Goal: Find specific page/section: Find specific page/section

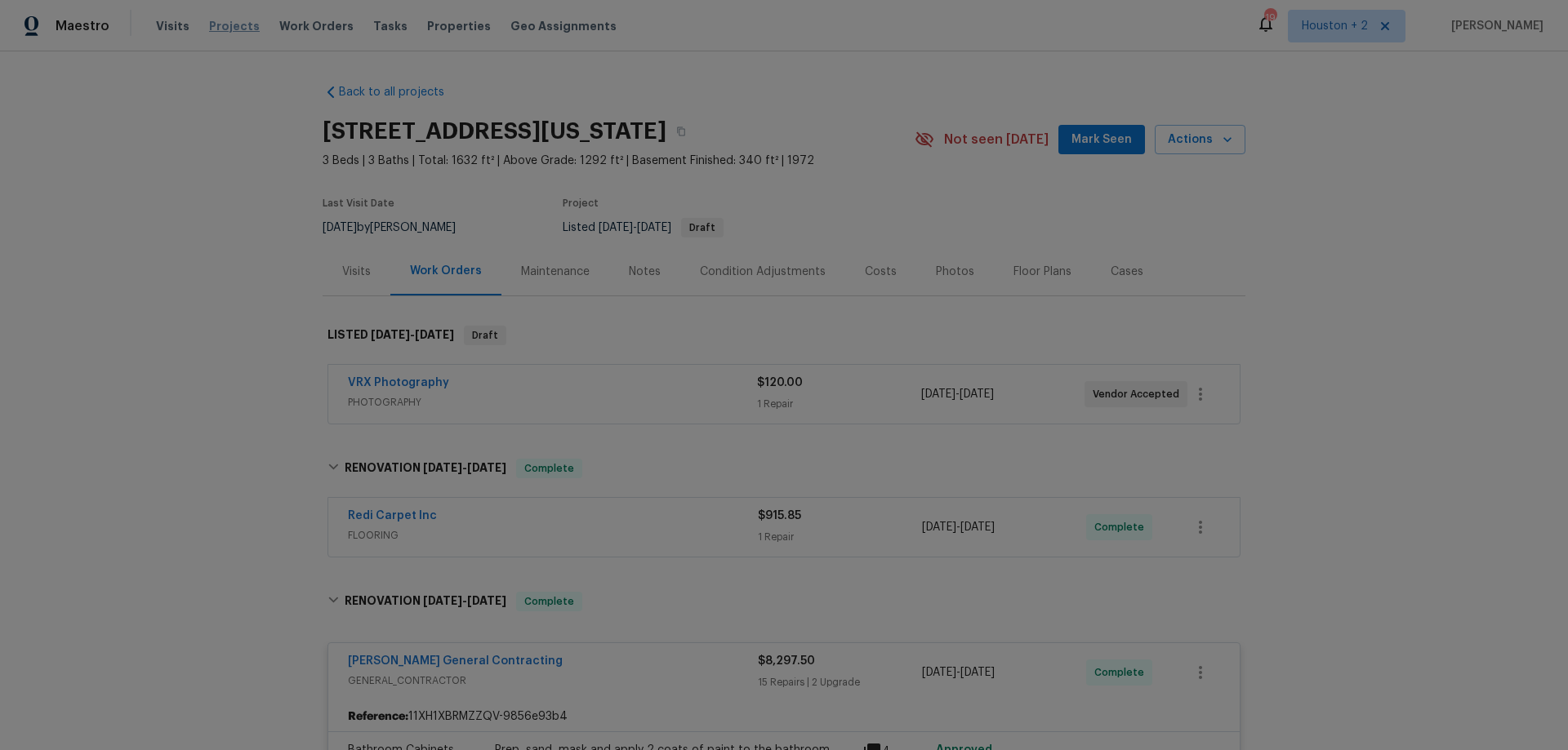
scroll to position [2939, 0]
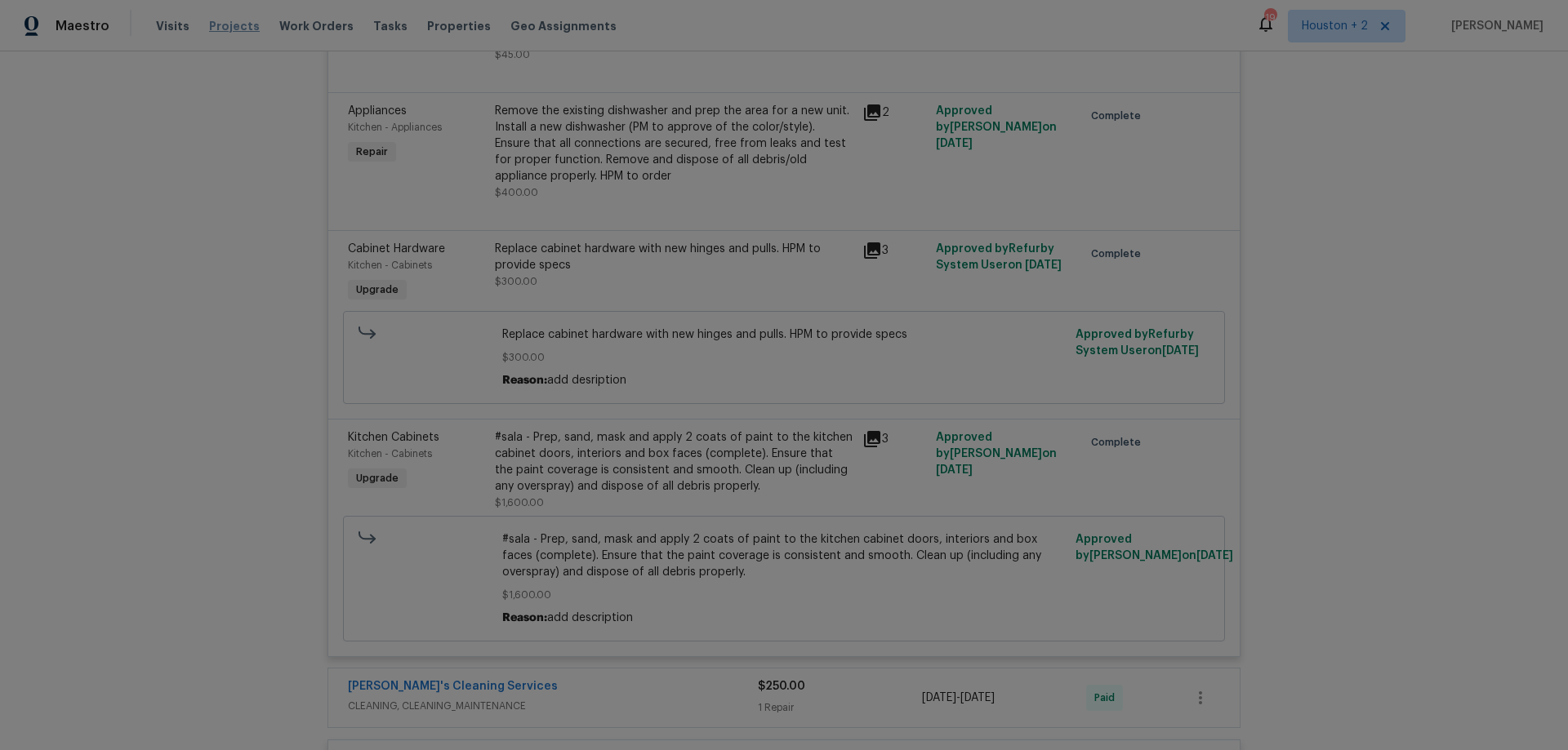
click at [225, 31] on span "Projects" at bounding box center [234, 26] width 50 height 17
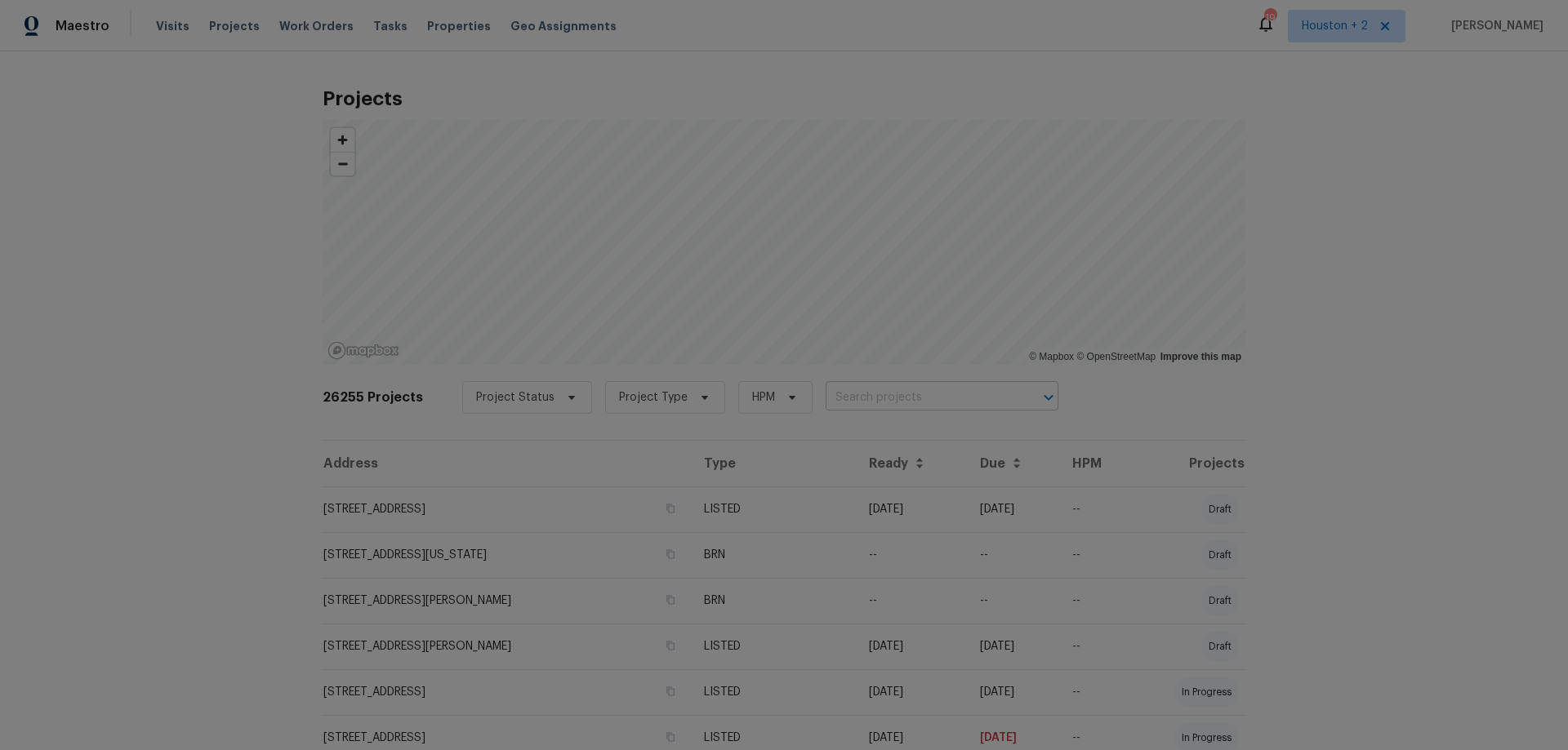
click at [865, 397] on input "text" at bounding box center [919, 398] width 187 height 26
paste input "[STREET_ADDRESS]"
type input "[STREET_ADDRESS]"
click at [952, 447] on li "[STREET_ADDRESS]" at bounding box center [927, 434] width 238 height 27
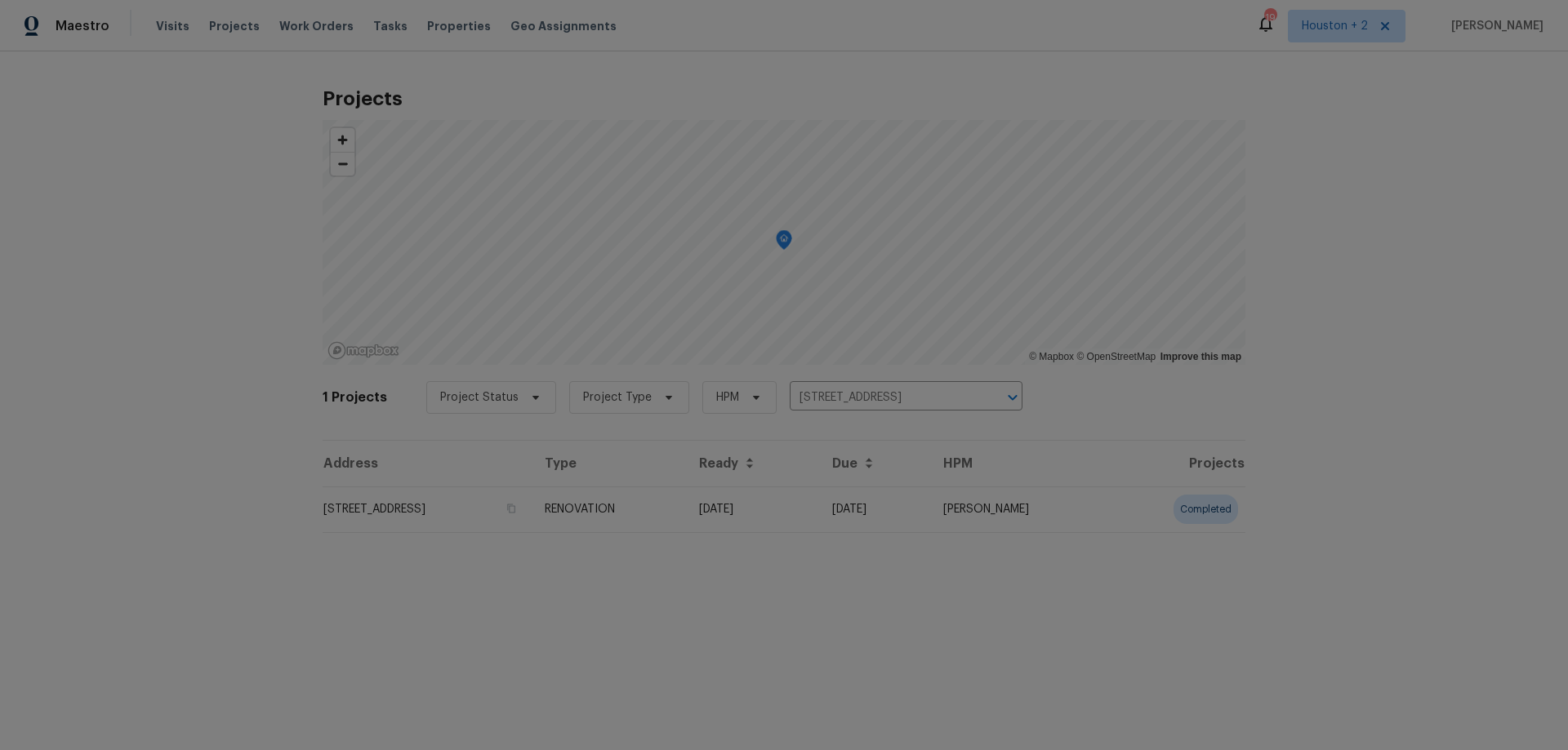
click at [456, 507] on td "[STREET_ADDRESS]" at bounding box center [427, 510] width 209 height 45
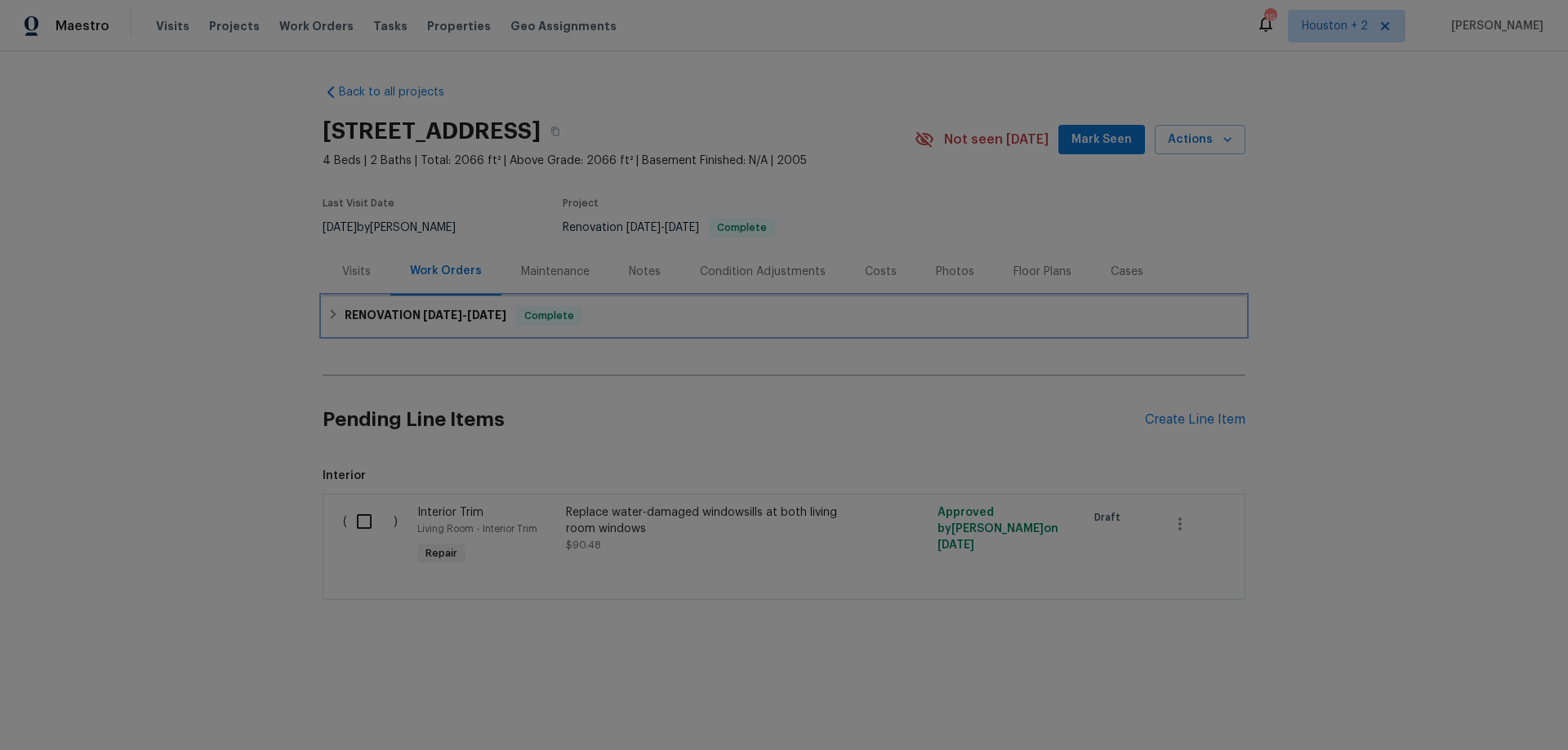
click at [367, 309] on h6 "RENOVATION [DATE] - [DATE]" at bounding box center [426, 316] width 162 height 20
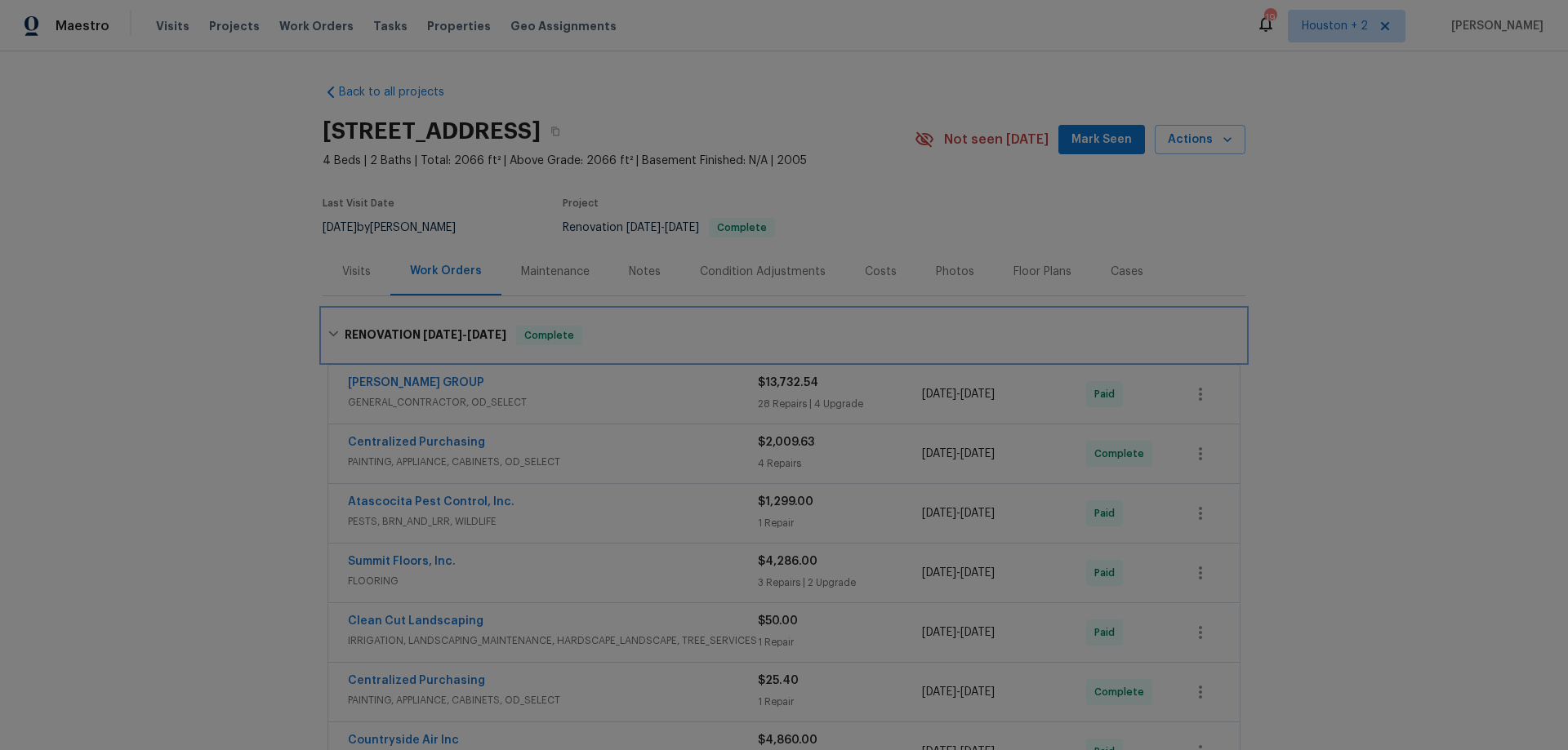
click at [611, 329] on div "RENOVATION [DATE] - [DATE] Complete" at bounding box center [784, 335] width 913 height 20
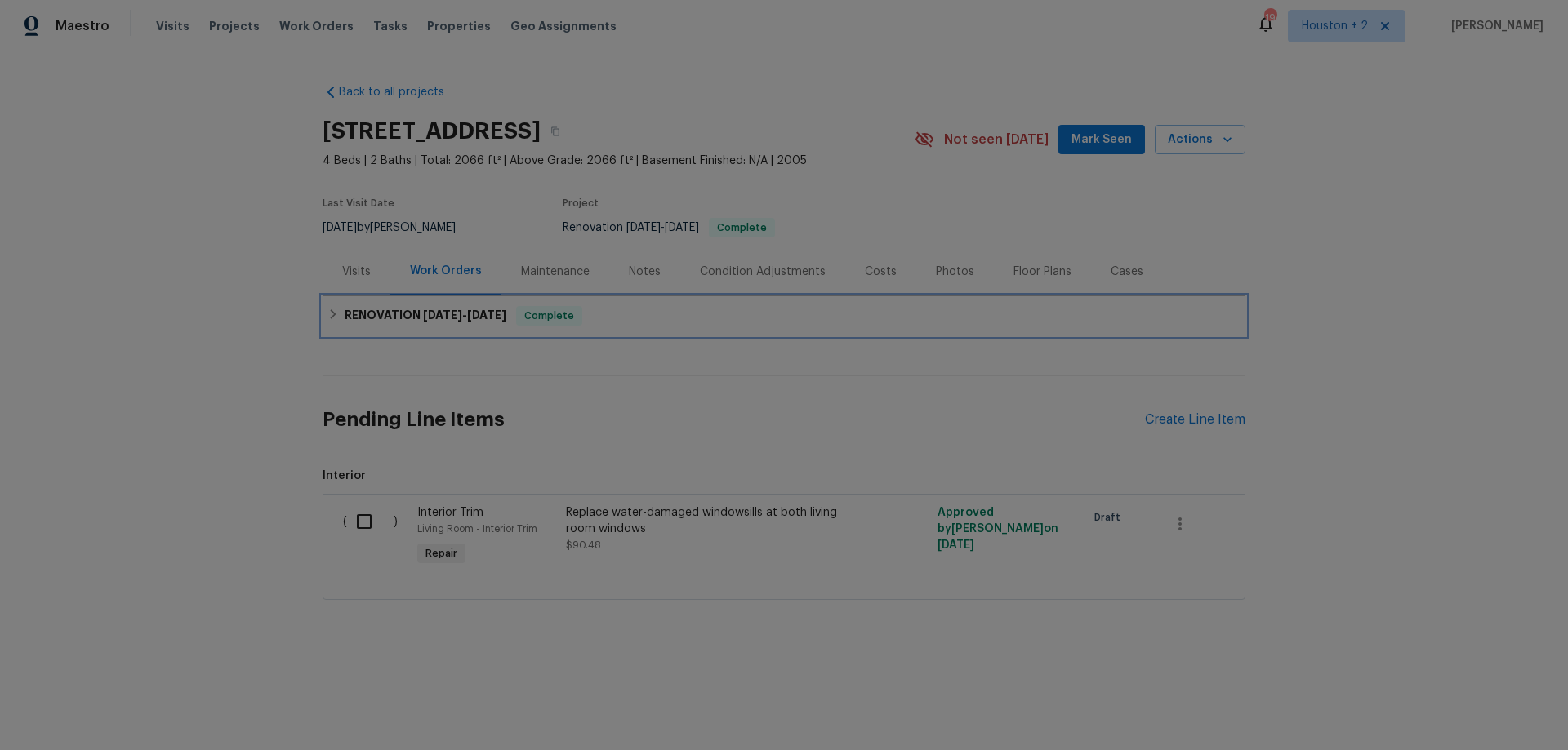
click at [610, 326] on div "RENOVATION [DATE] - [DATE] Complete" at bounding box center [784, 316] width 923 height 39
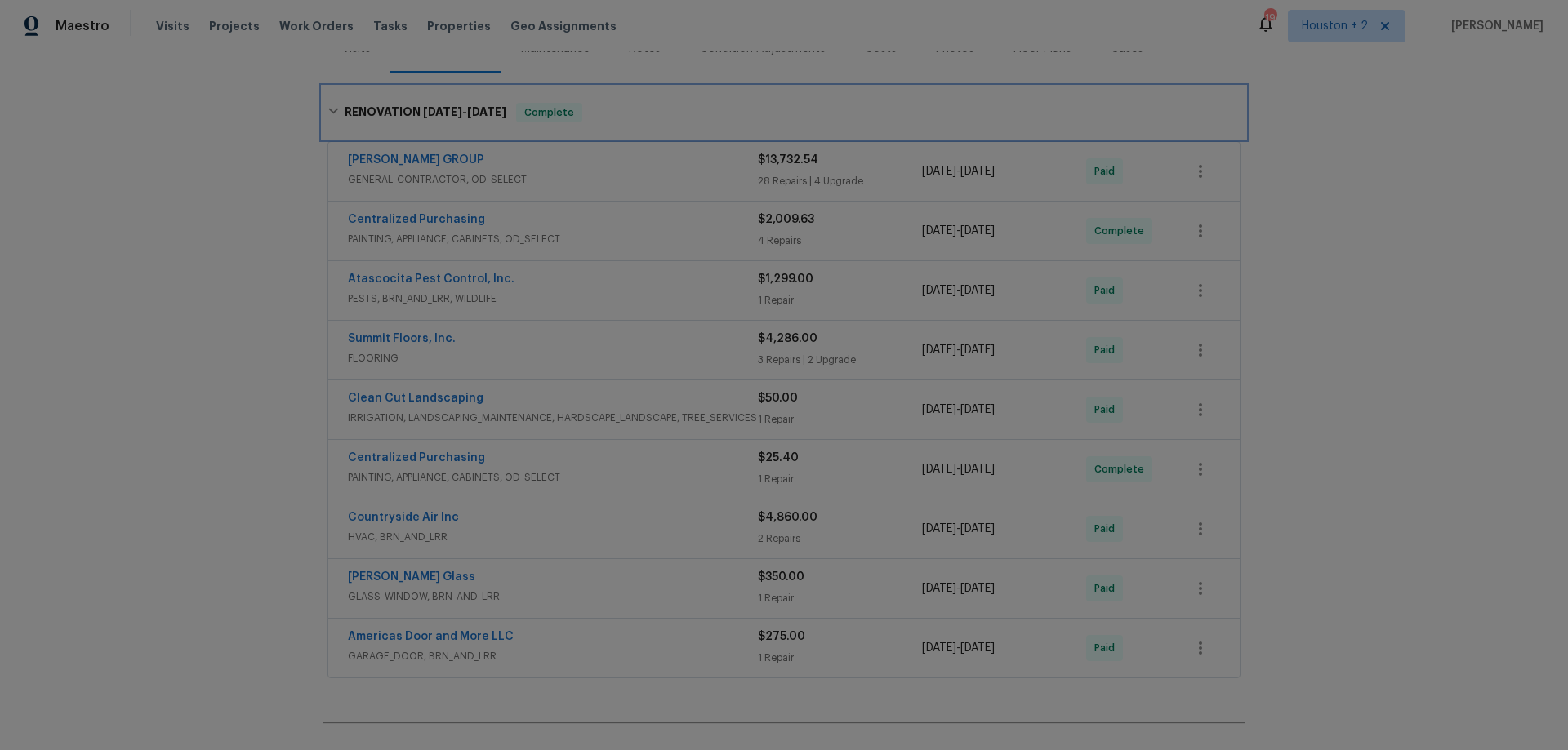
scroll to position [408, 0]
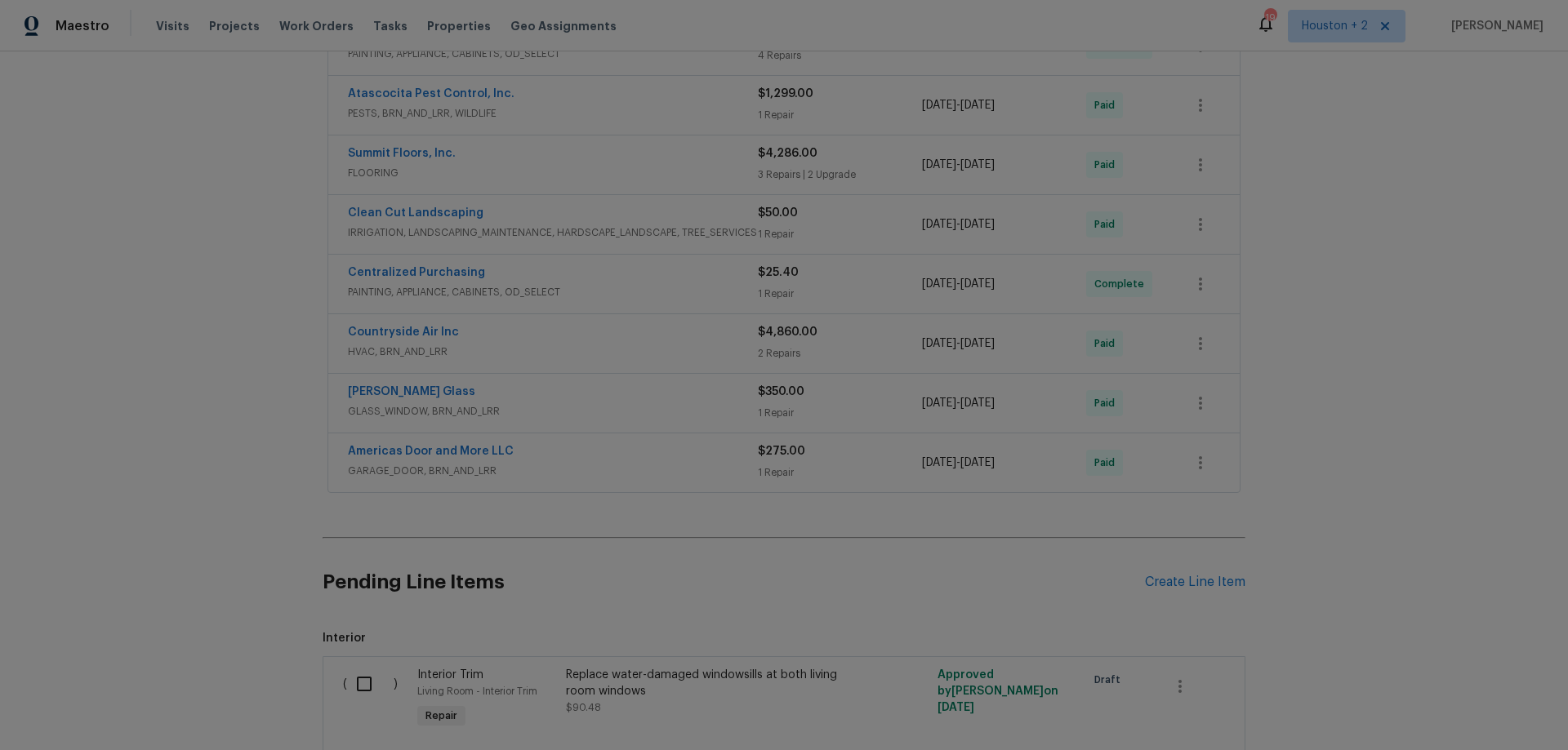
click at [612, 453] on div "Americas Door and More LLC" at bounding box center [553, 453] width 410 height 20
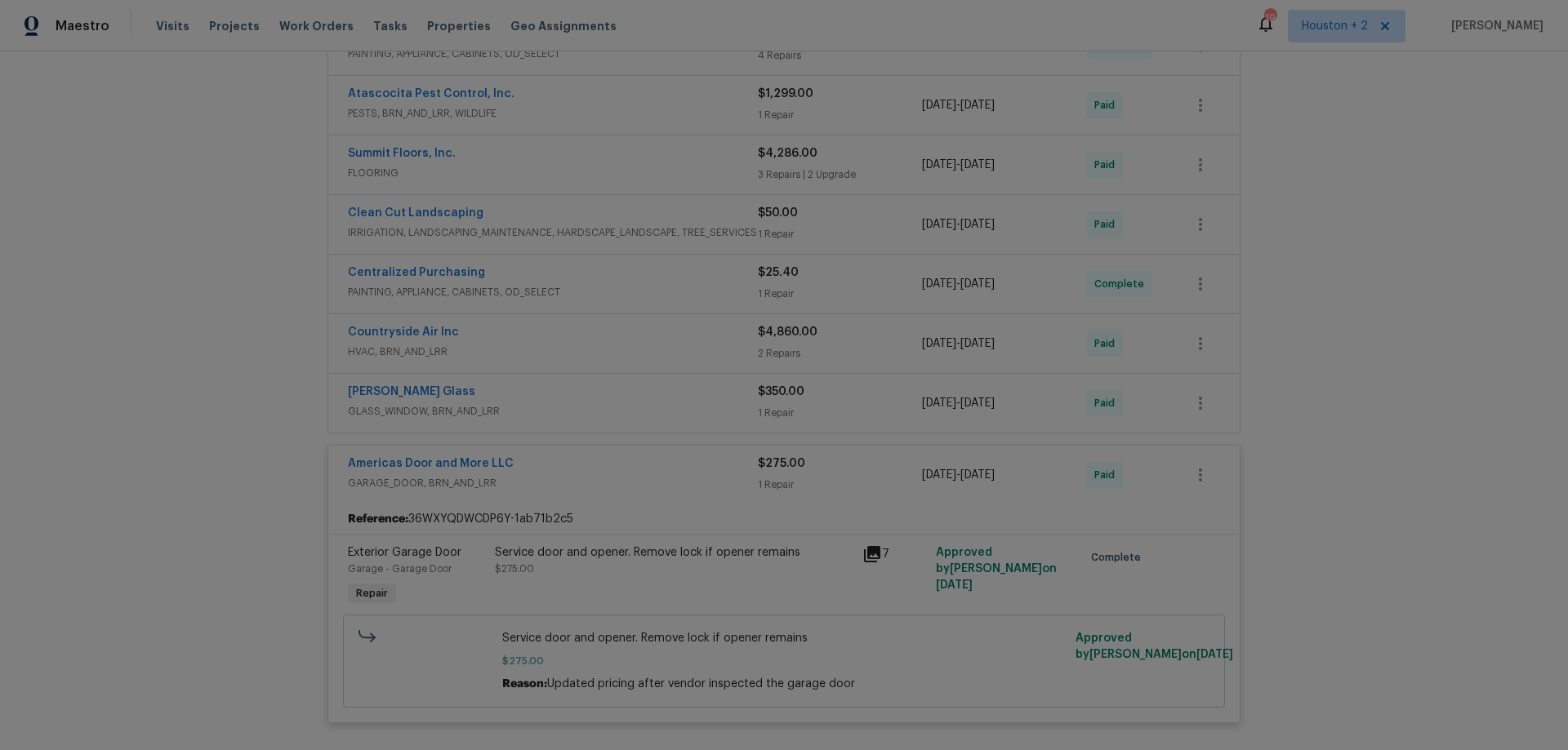
click at [616, 459] on div "Americas Door and More LLC" at bounding box center [553, 465] width 410 height 20
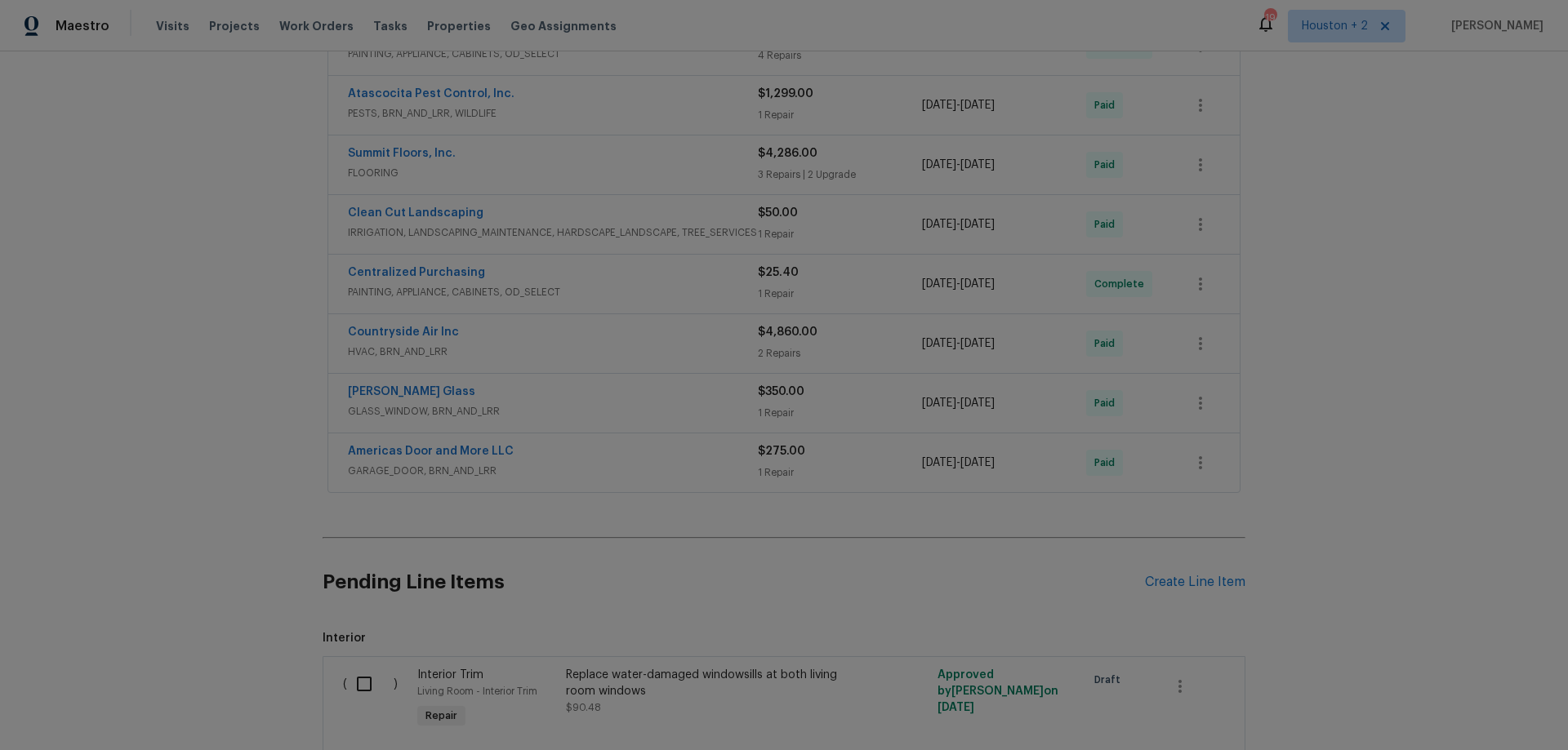
click at [610, 401] on div "[PERSON_NAME] Glass" at bounding box center [553, 393] width 410 height 20
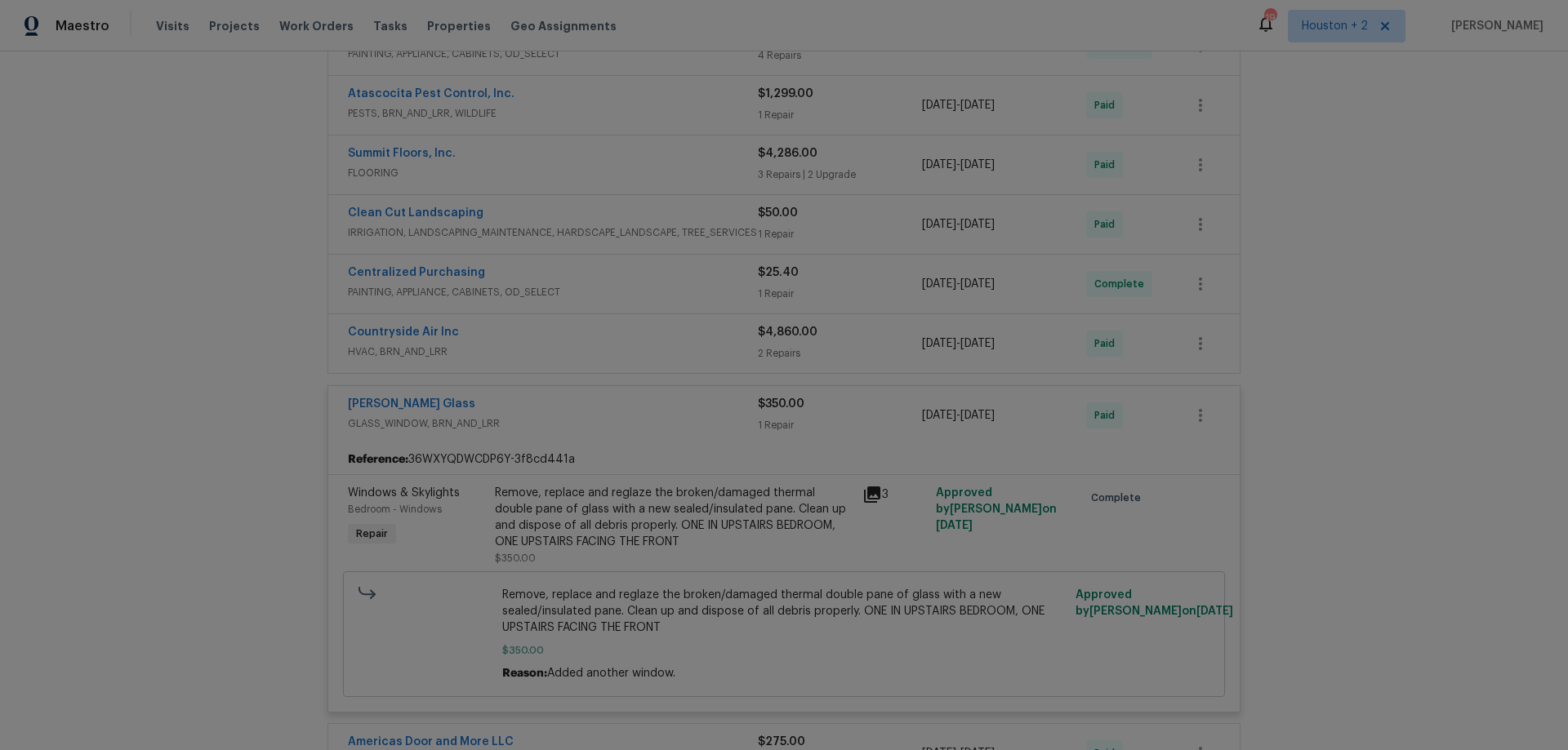
click at [611, 403] on div "[PERSON_NAME] Glass" at bounding box center [553, 406] width 410 height 20
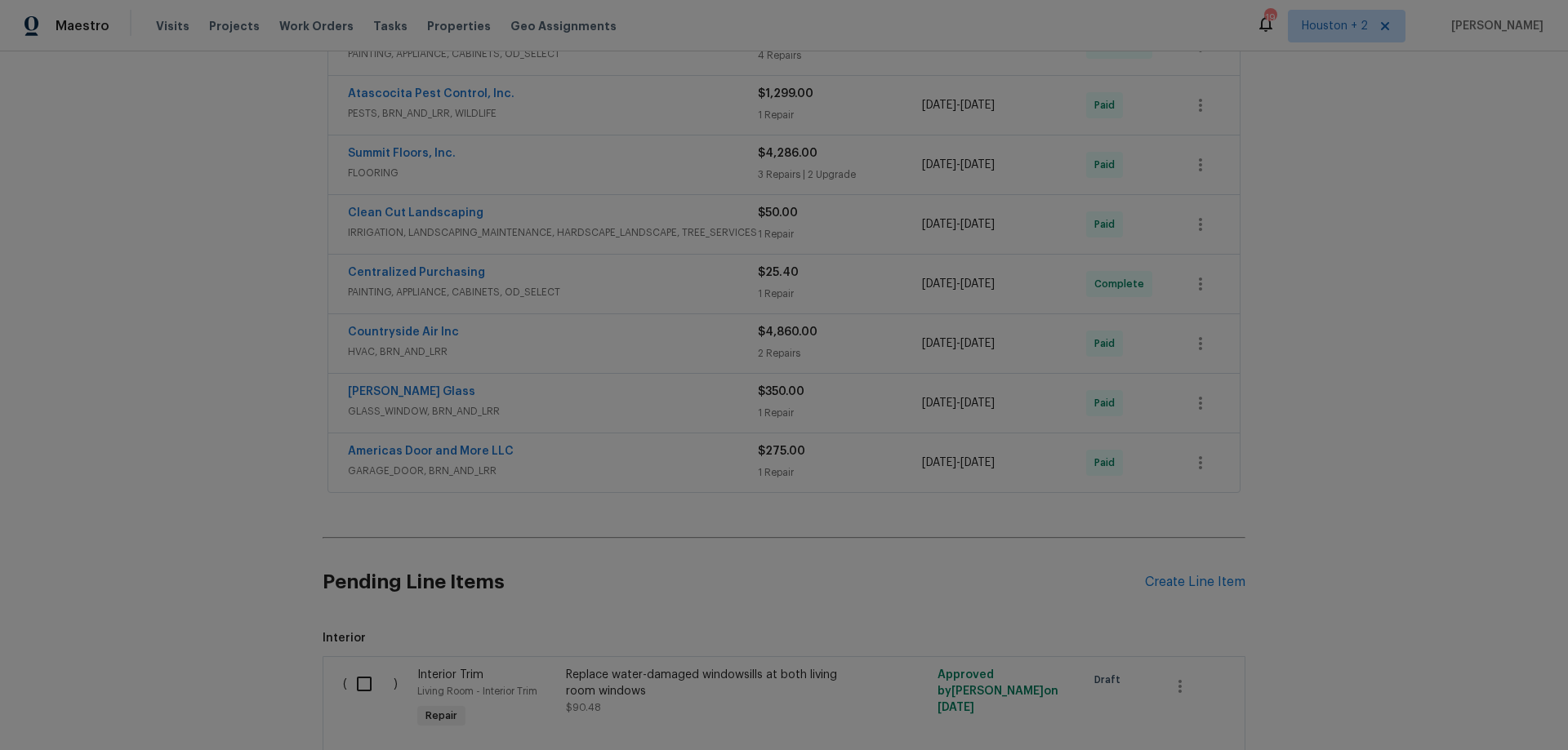
click at [611, 325] on div "Countryside Air Inc" at bounding box center [553, 334] width 410 height 20
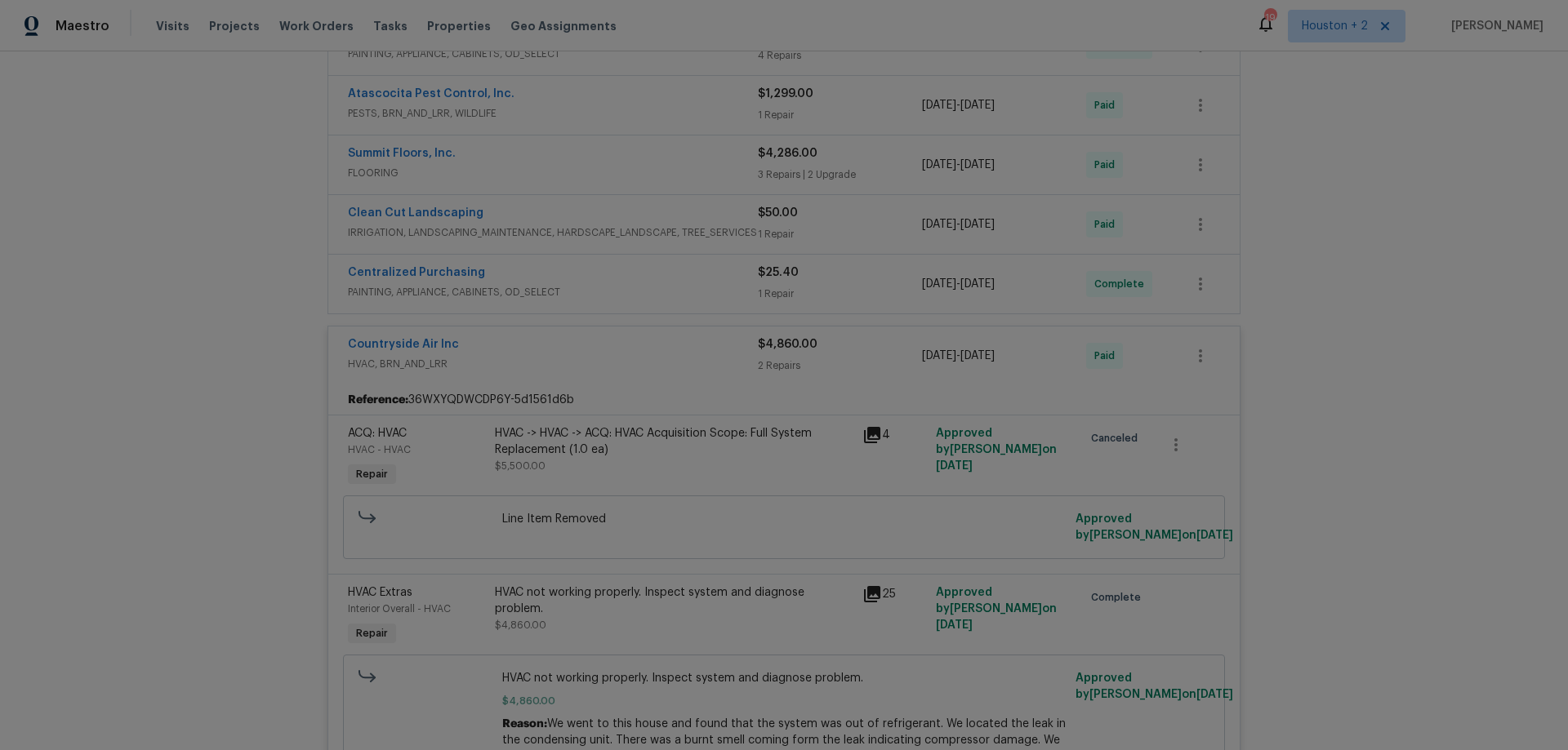
click at [611, 341] on div "Countryside Air Inc" at bounding box center [553, 346] width 410 height 20
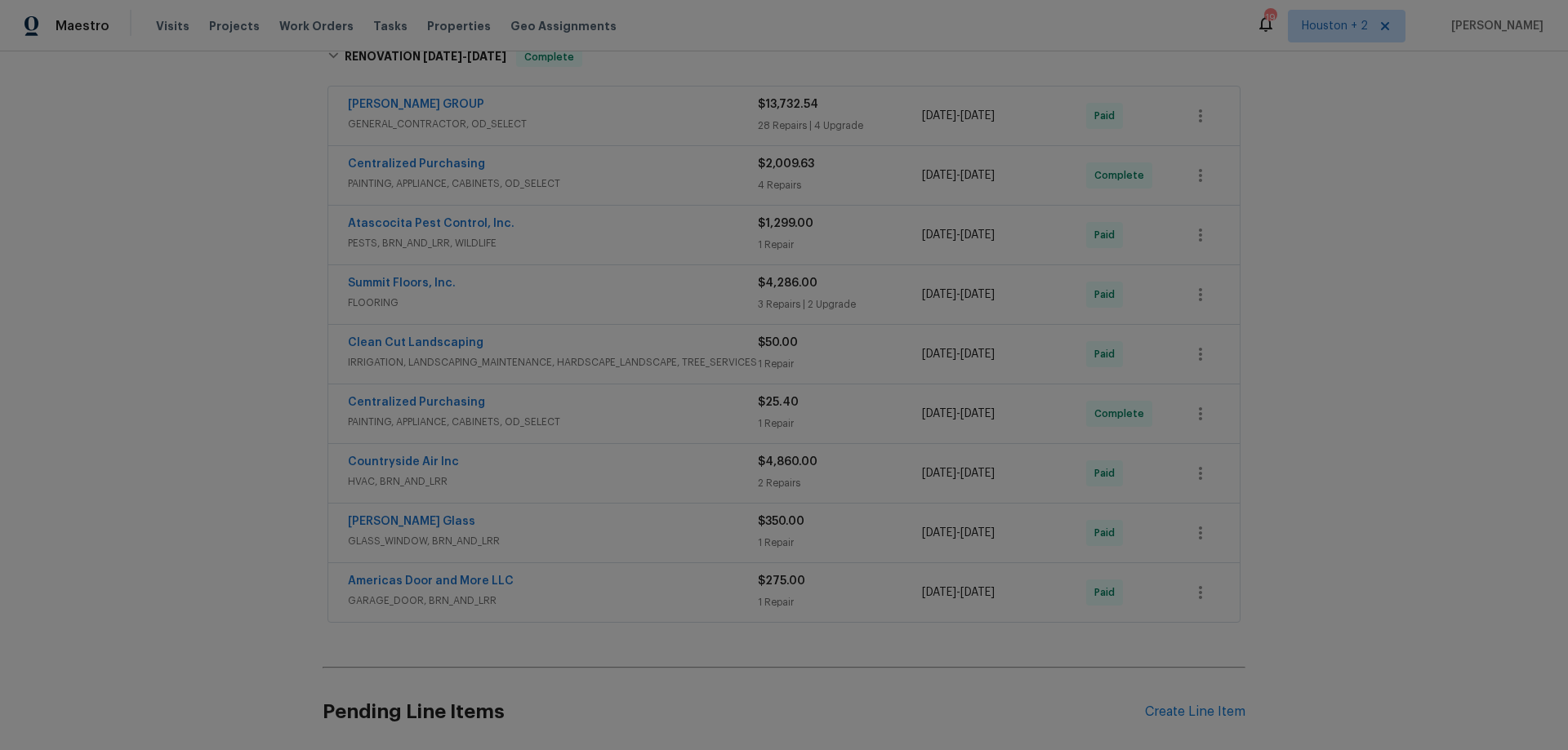
scroll to position [244, 0]
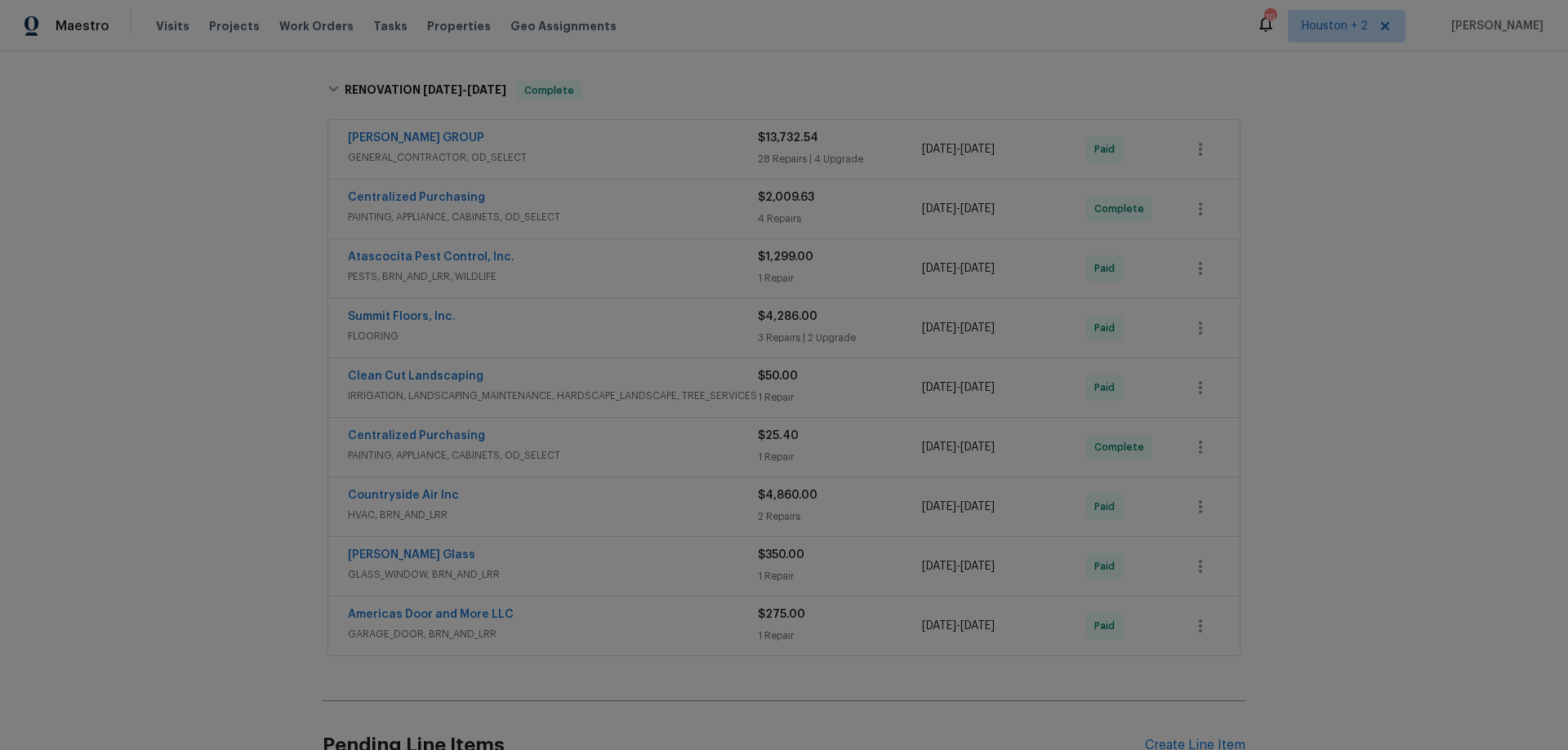
click at [626, 449] on span "PAINTING, APPLIANCE, CABINETS, OD_SELECT" at bounding box center [553, 455] width 410 height 17
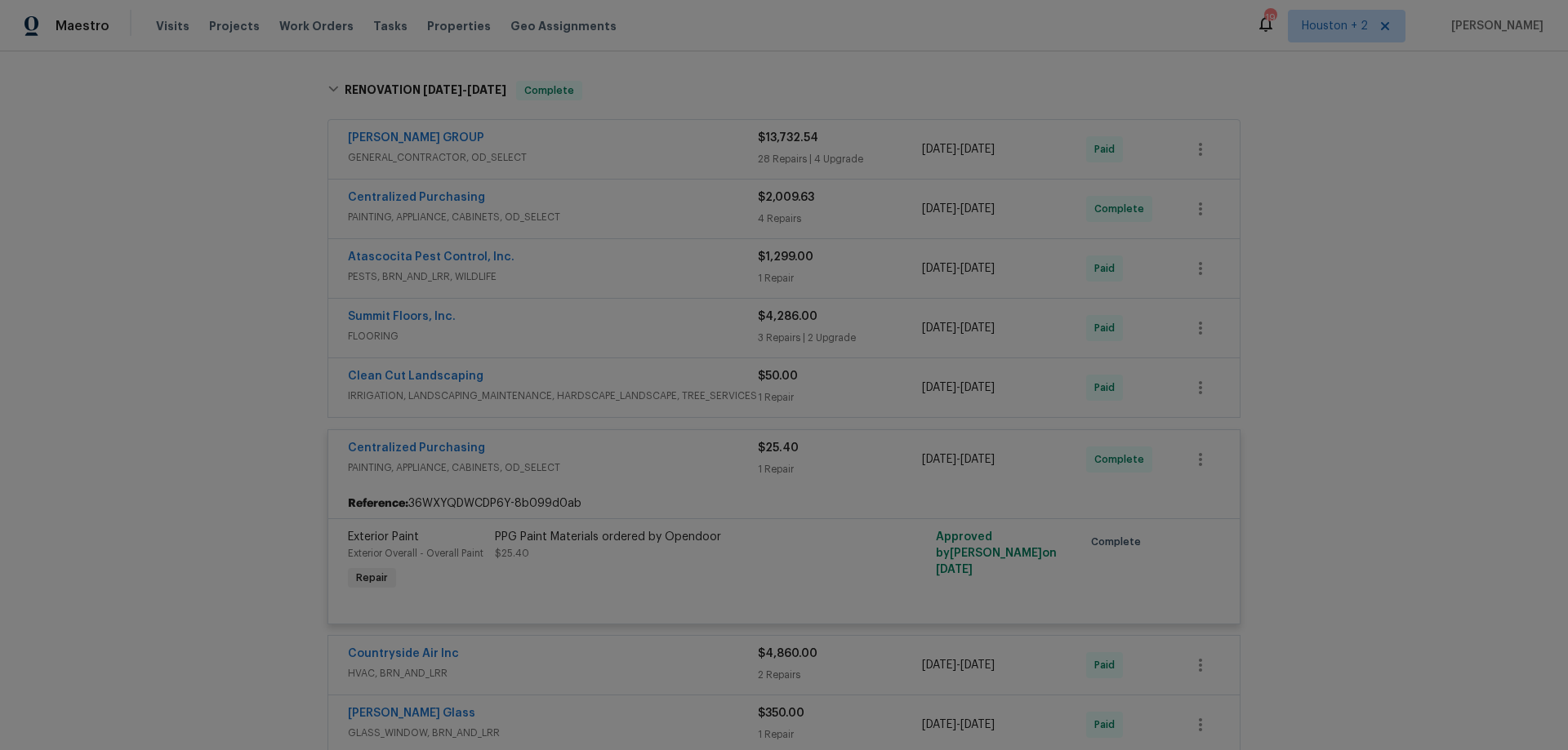
click at [626, 451] on div "Centralized Purchasing" at bounding box center [553, 449] width 410 height 20
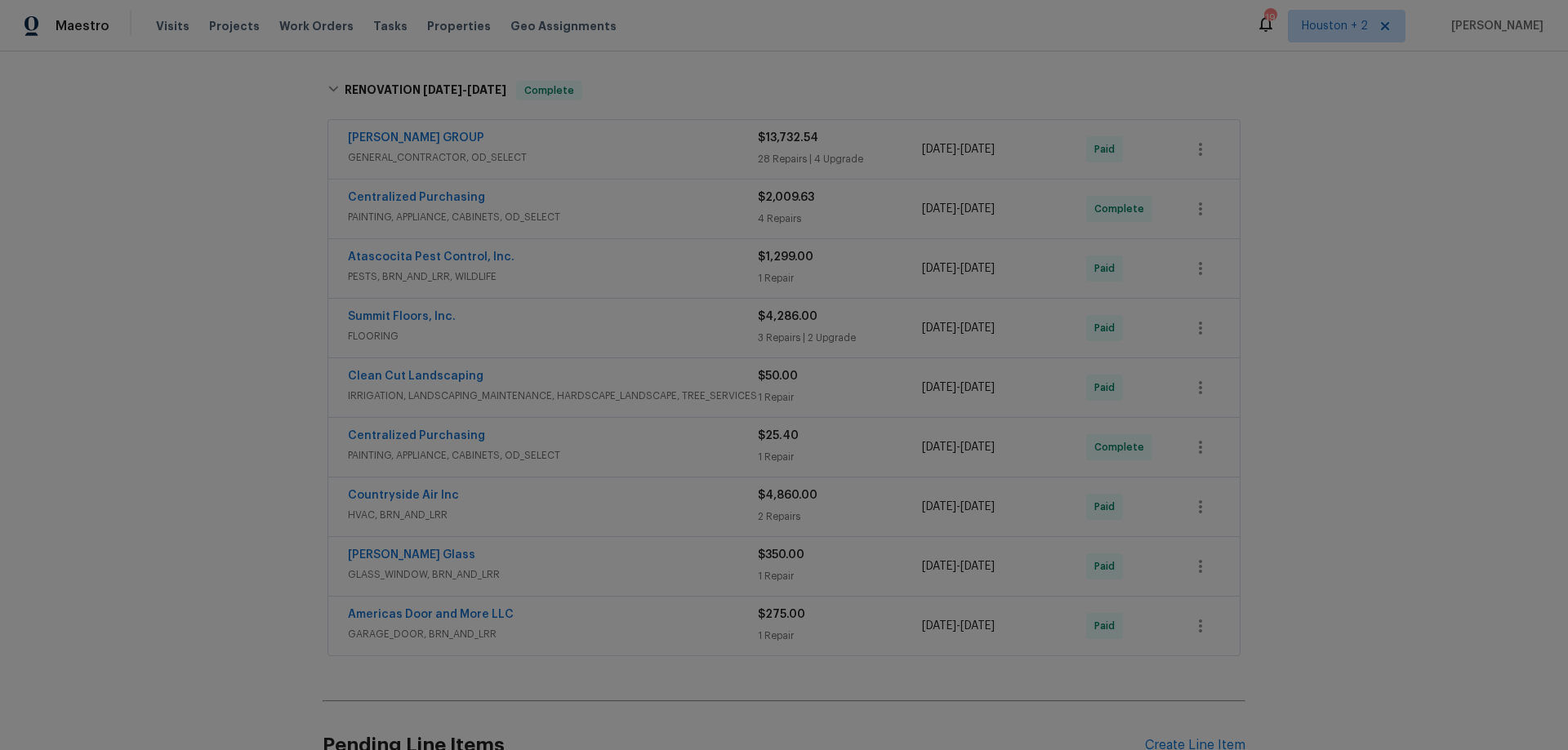
click at [617, 373] on div "Clean Cut Landscaping" at bounding box center [553, 378] width 410 height 20
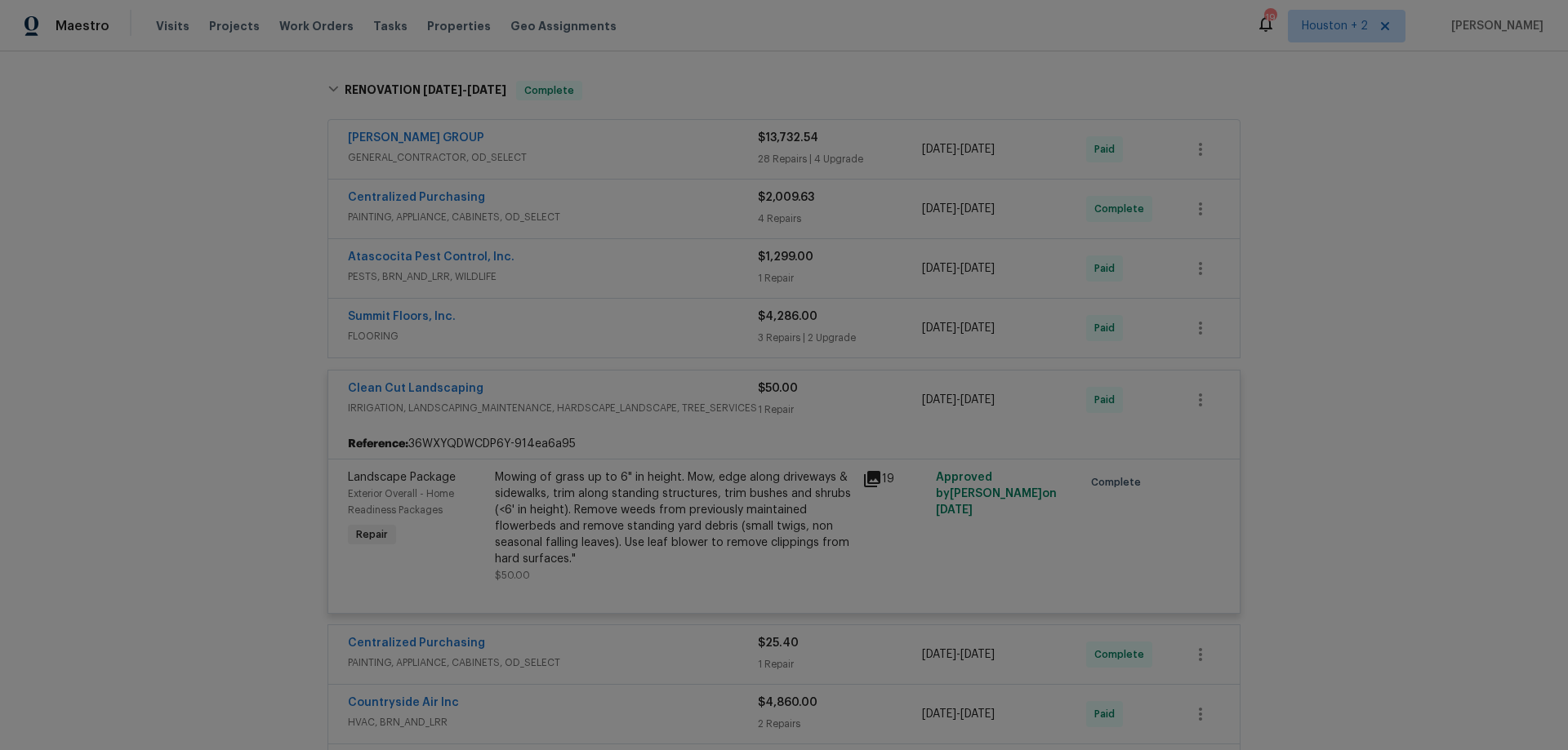
click at [614, 387] on div "Clean Cut Landscaping" at bounding box center [553, 390] width 410 height 20
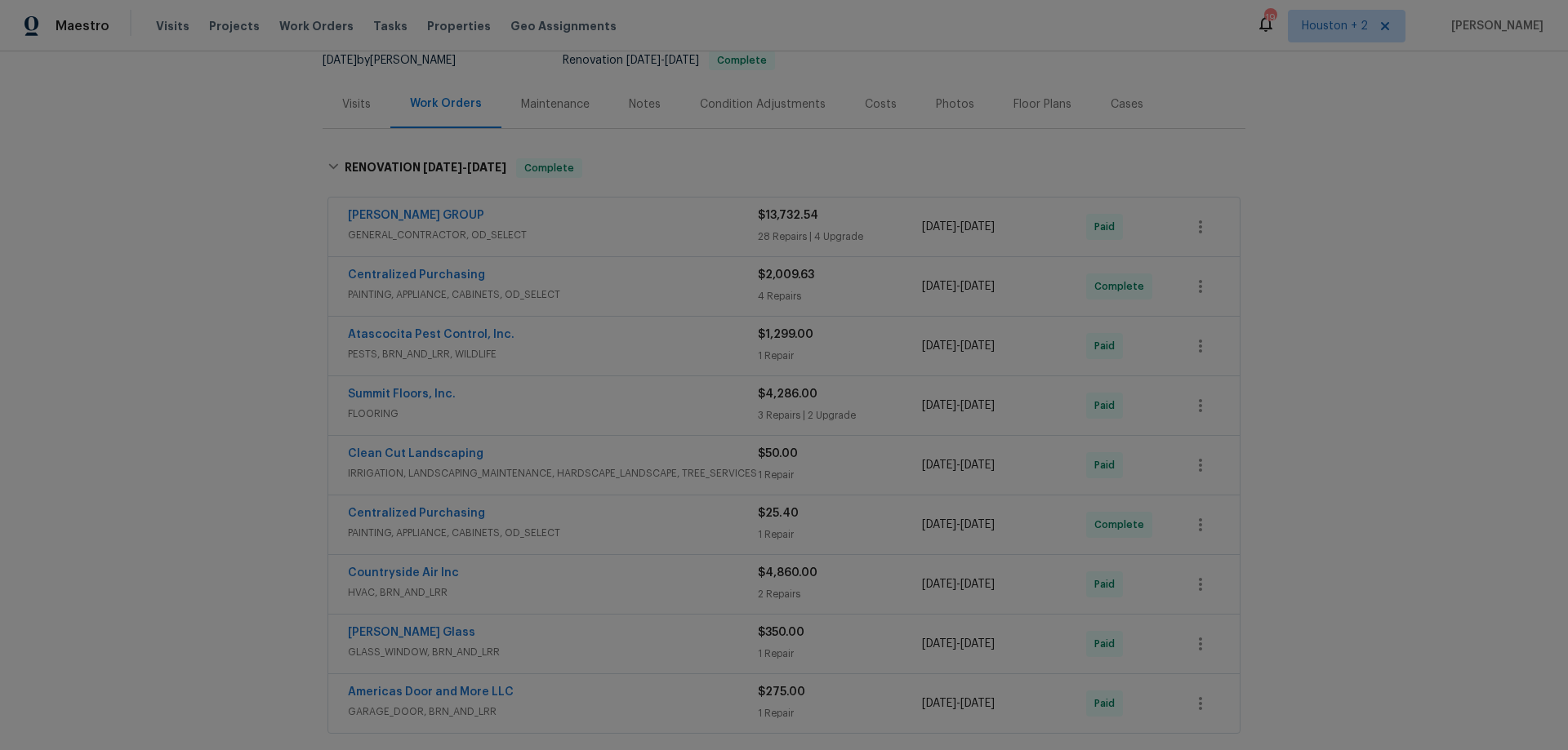
scroll to position [164, 0]
click at [655, 397] on div "Summit Floors, Inc." at bounding box center [553, 400] width 410 height 20
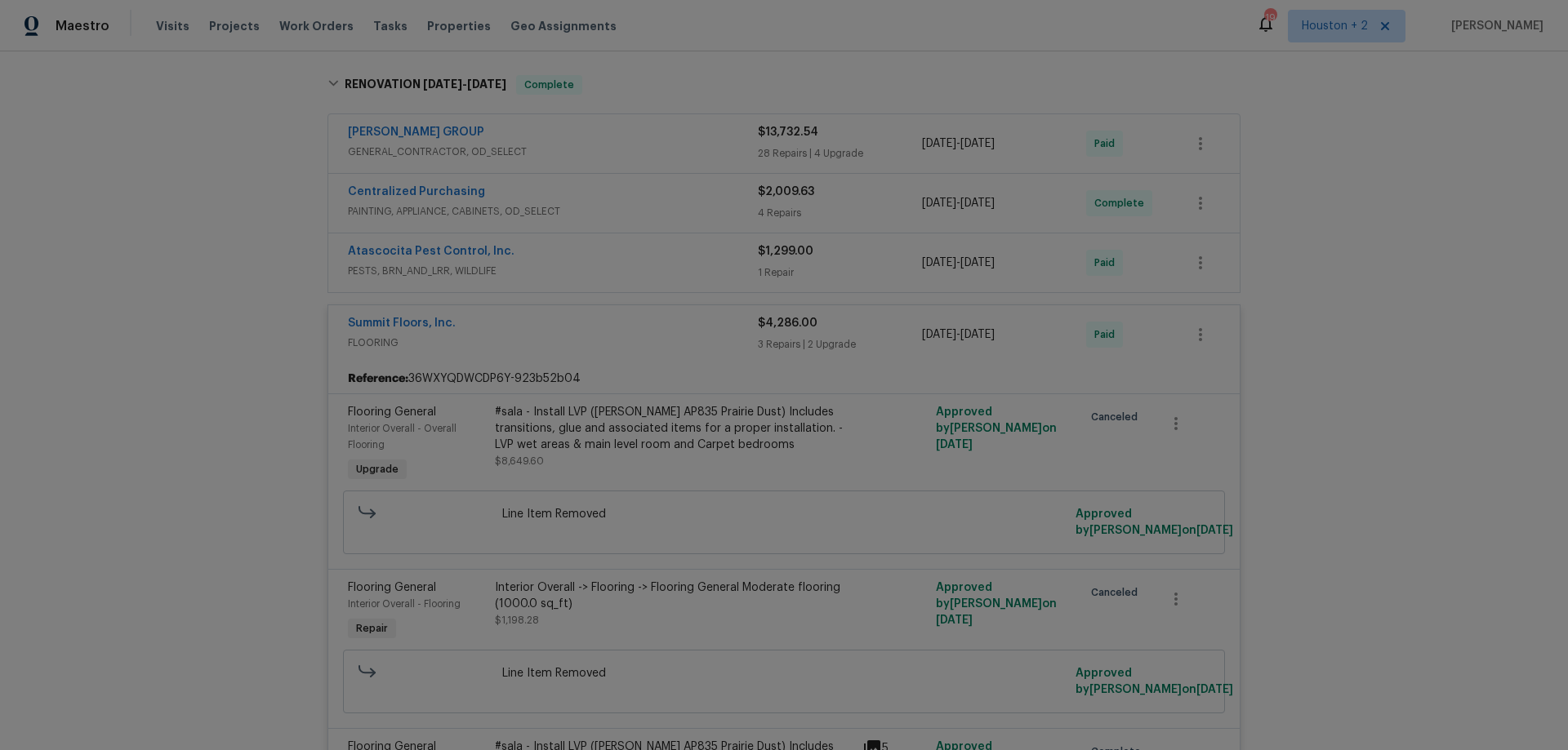
scroll to position [326, 0]
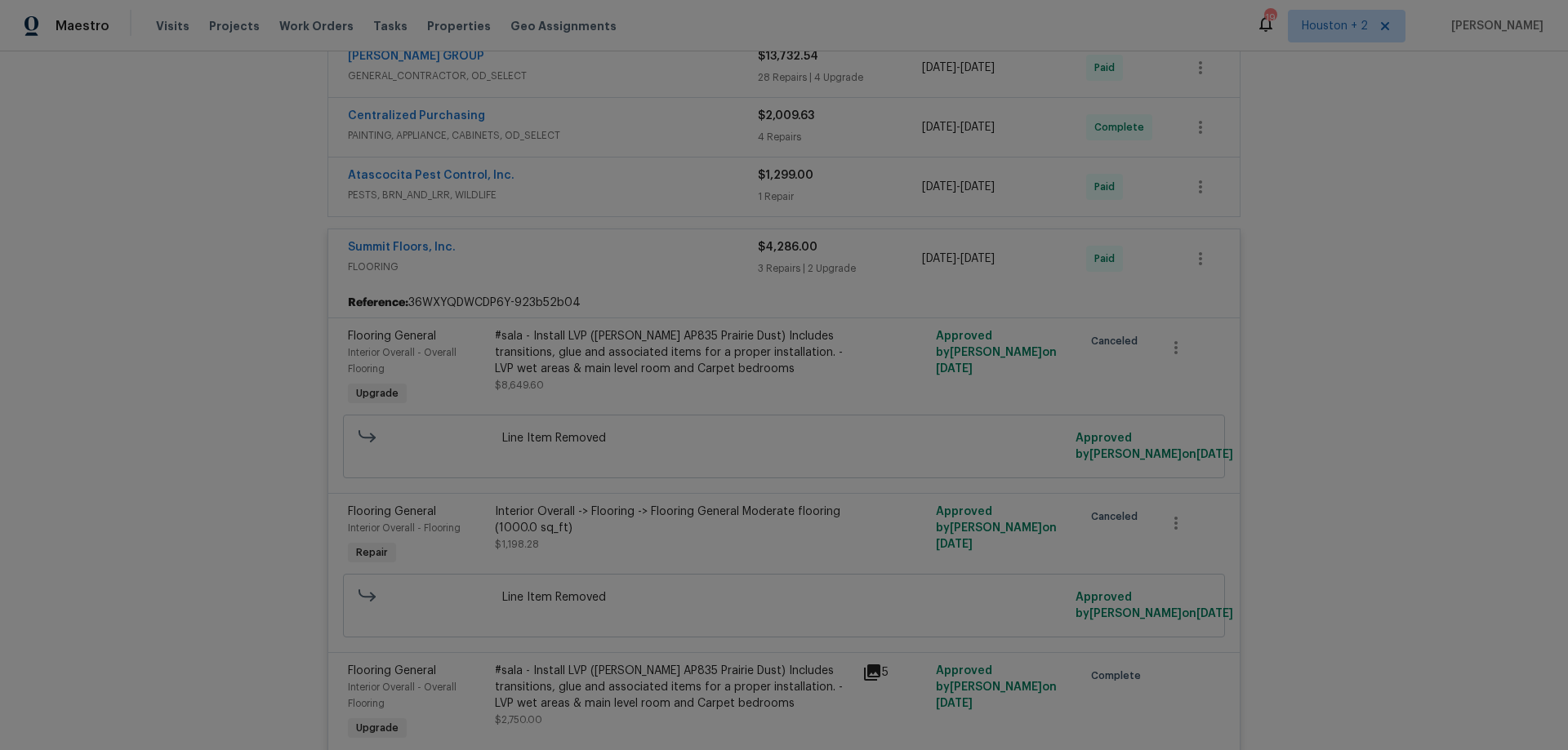
click at [585, 253] on div "Summit Floors, Inc." at bounding box center [553, 249] width 410 height 20
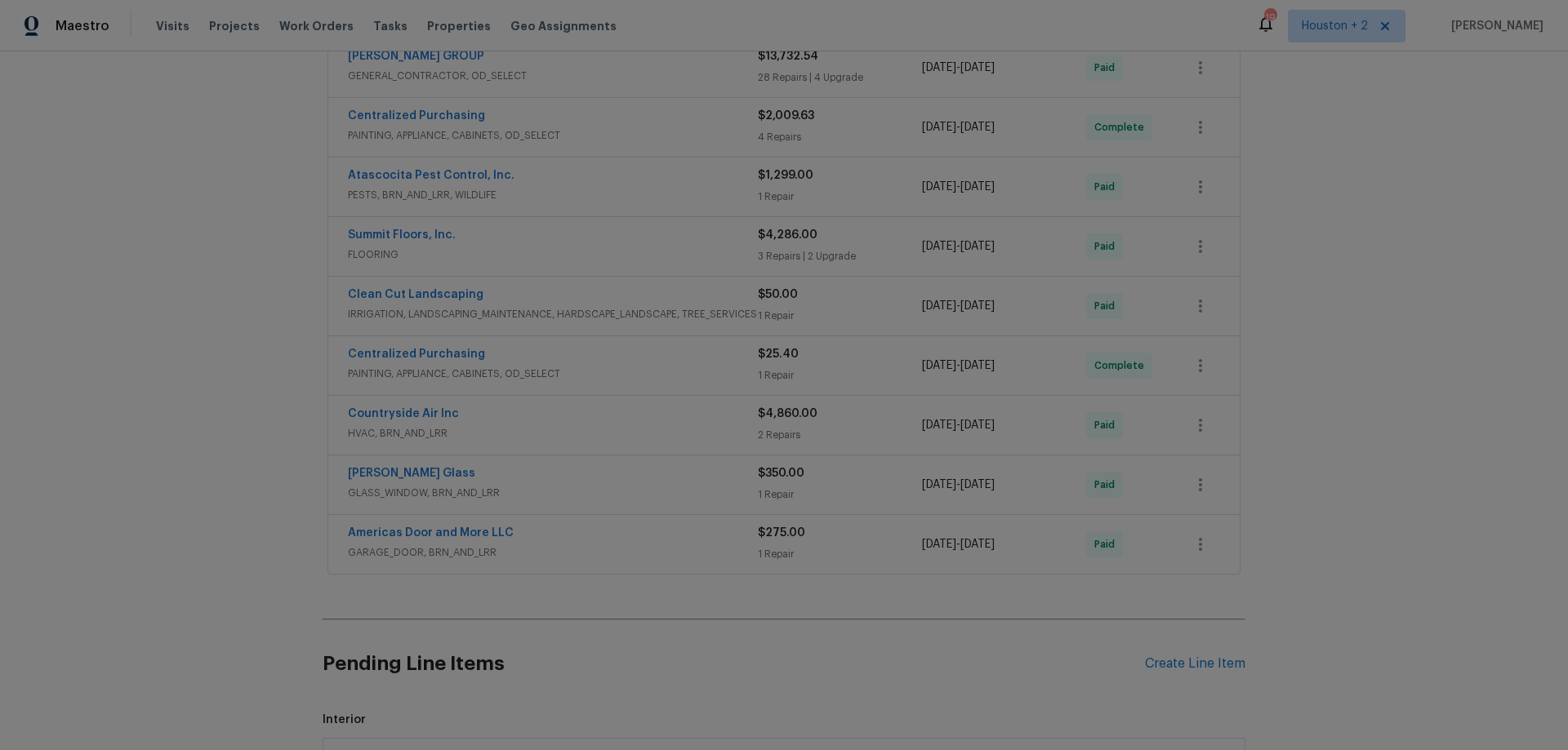
click at [587, 252] on span "FLOORING" at bounding box center [553, 254] width 410 height 17
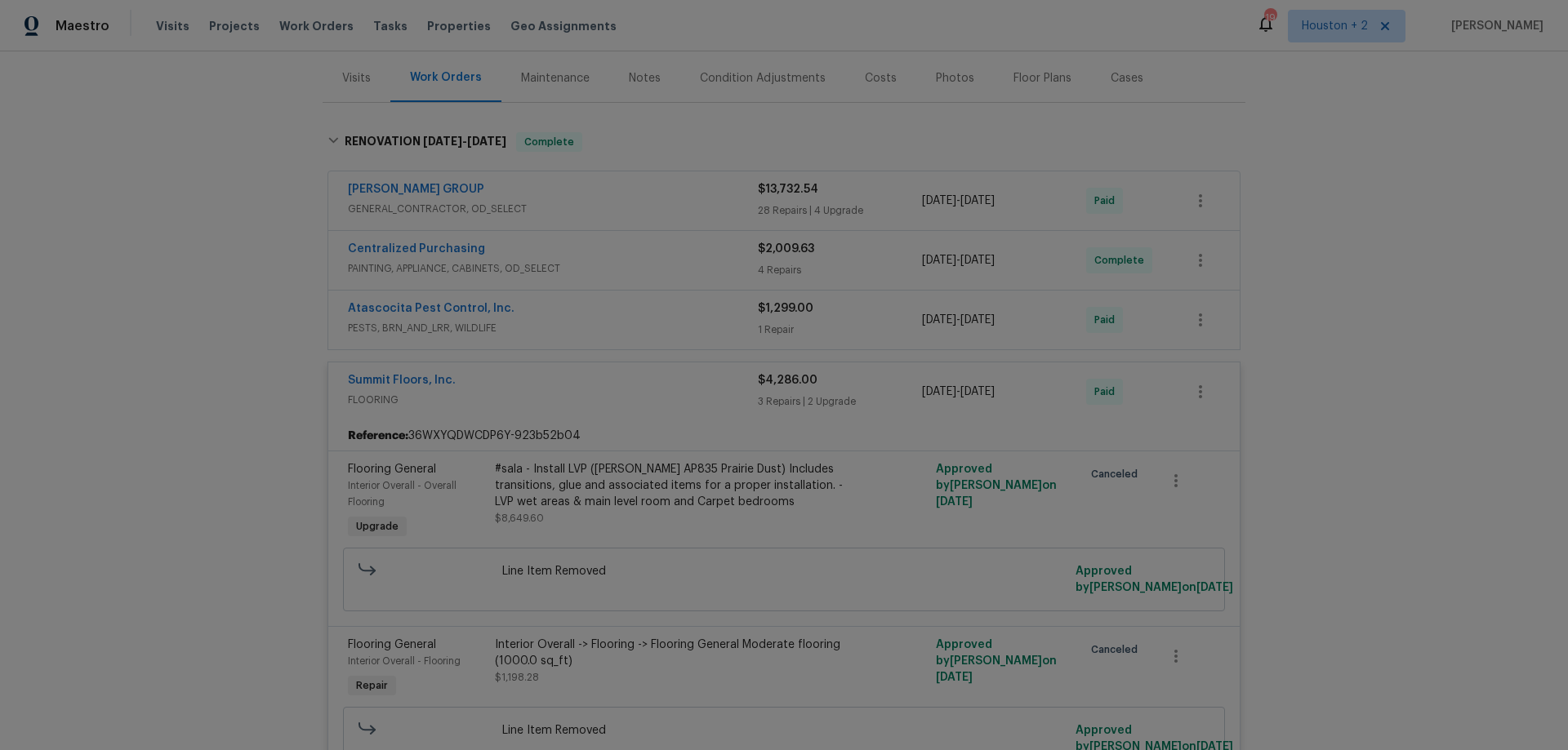
scroll to position [164, 0]
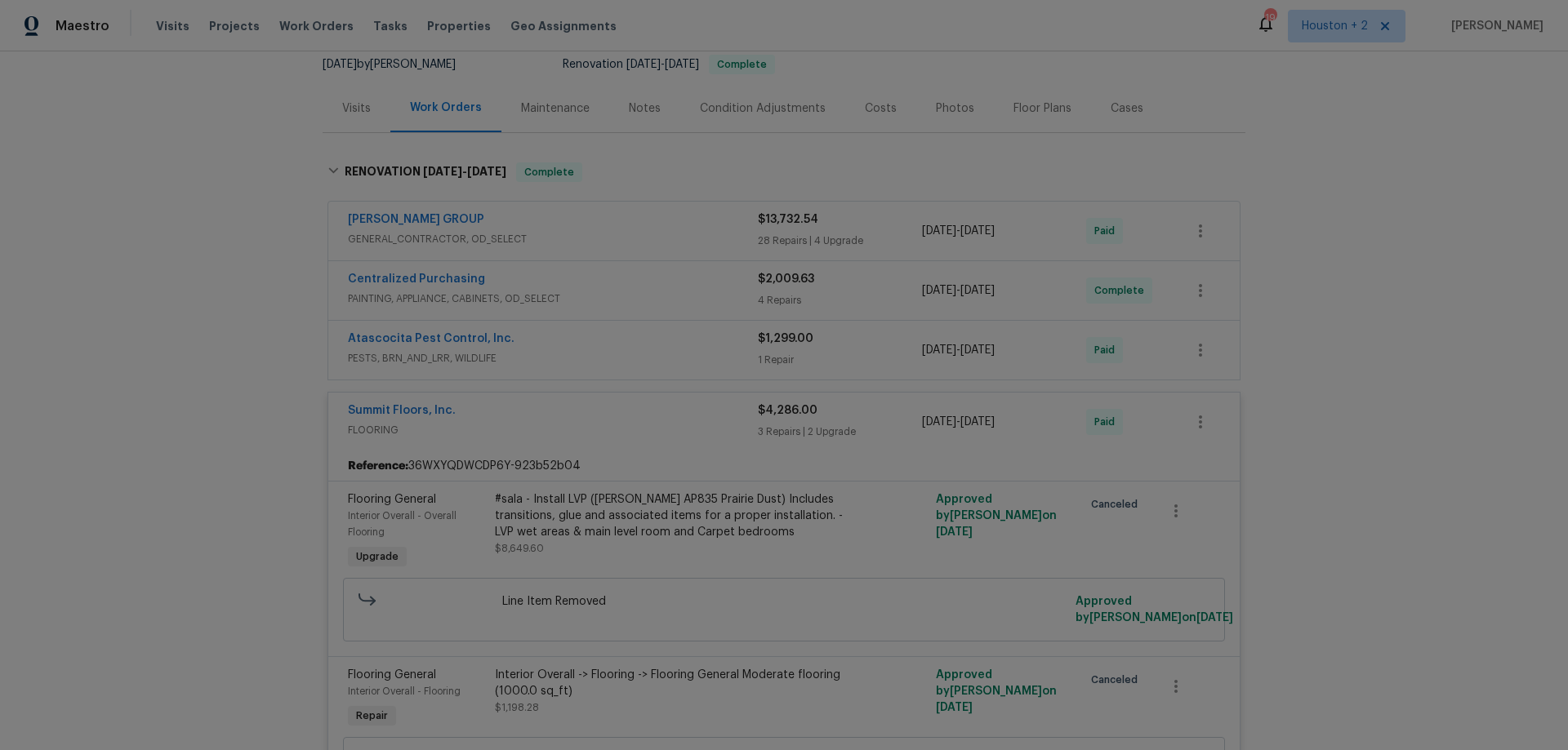
click at [564, 405] on div "Summit Floors, Inc." at bounding box center [553, 412] width 410 height 20
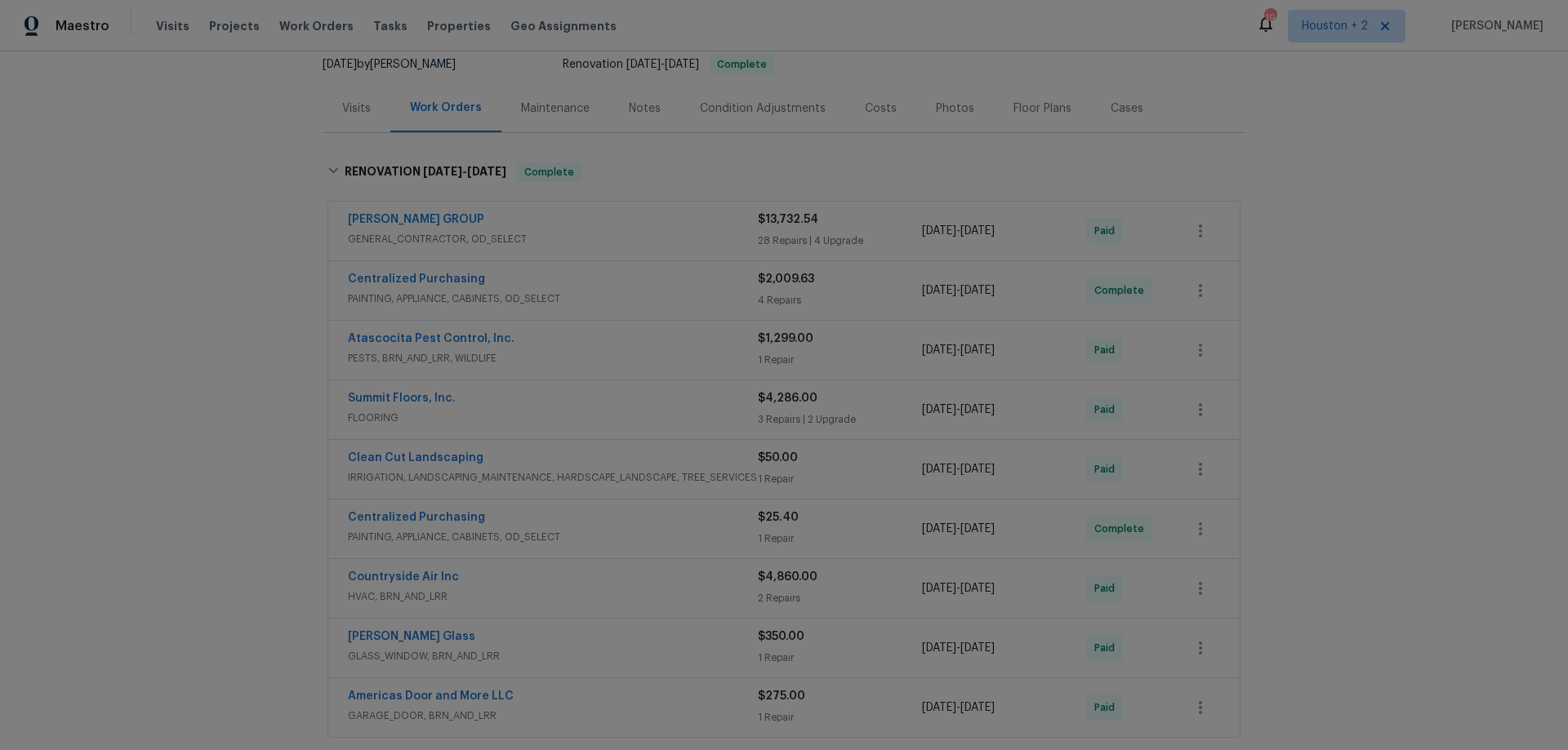
click at [568, 342] on div "Atascocita Pest Control, Inc." at bounding box center [553, 340] width 410 height 20
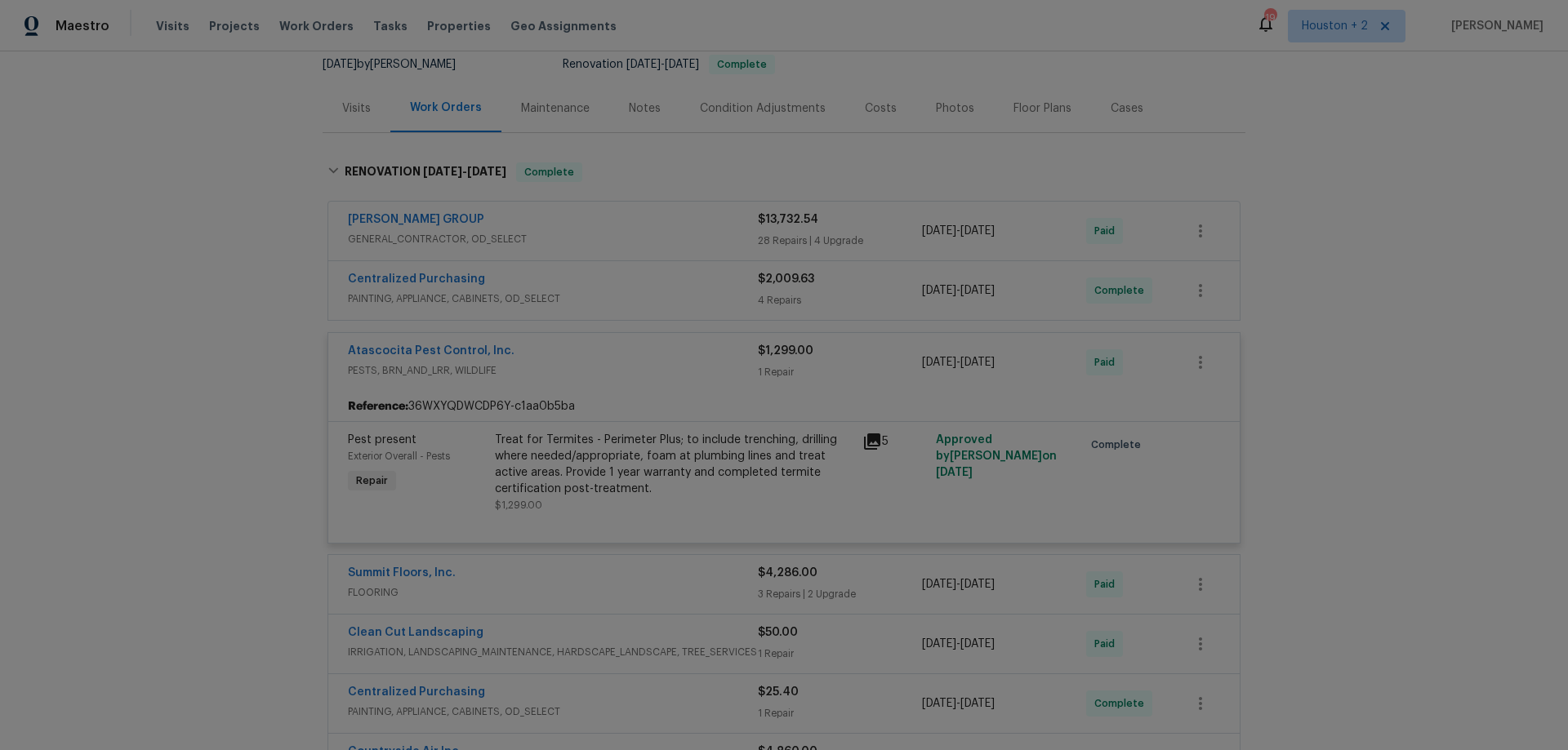
click at [572, 346] on div "Atascocita Pest Control, Inc." at bounding box center [553, 353] width 410 height 20
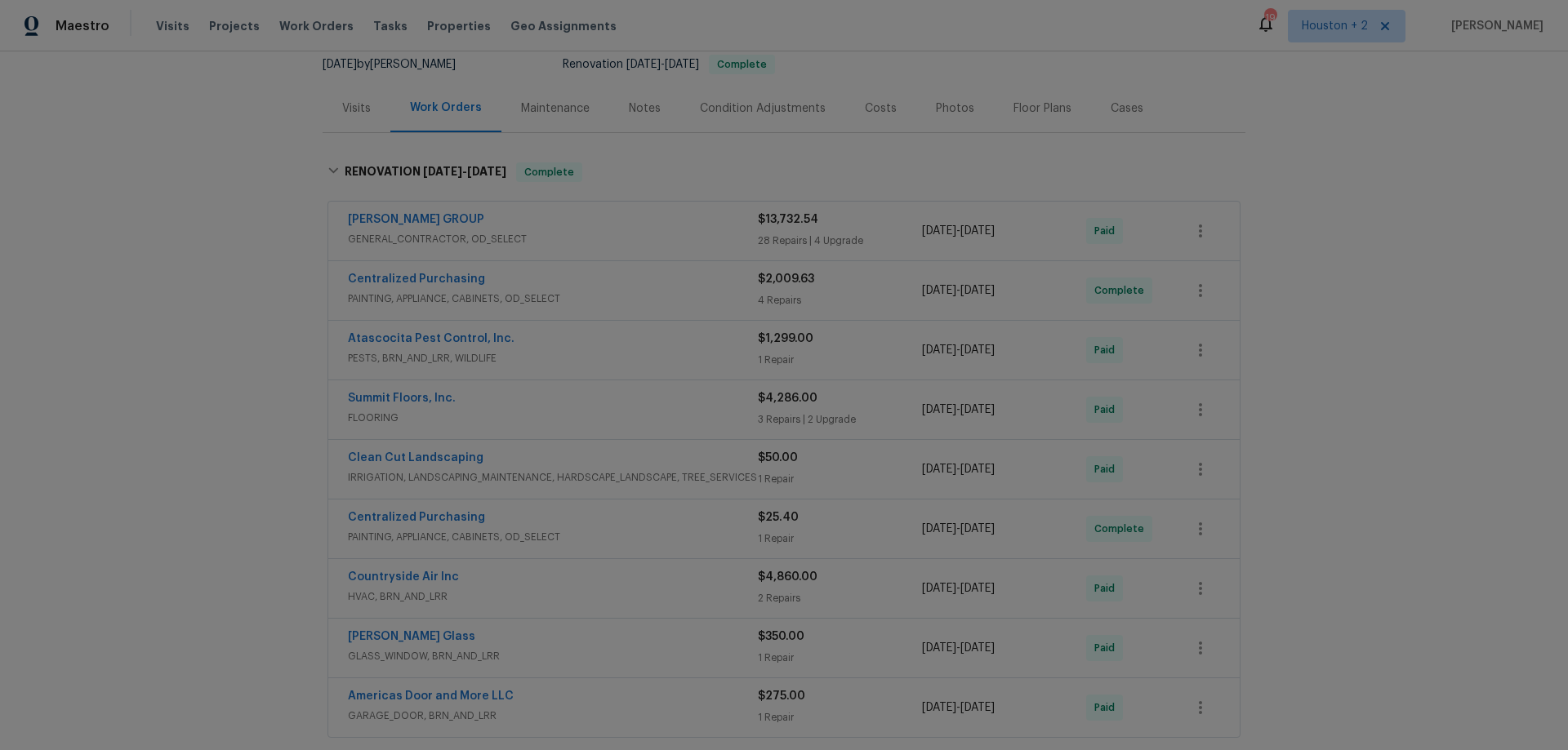
click at [632, 283] on div "Centralized Purchasing" at bounding box center [553, 281] width 410 height 20
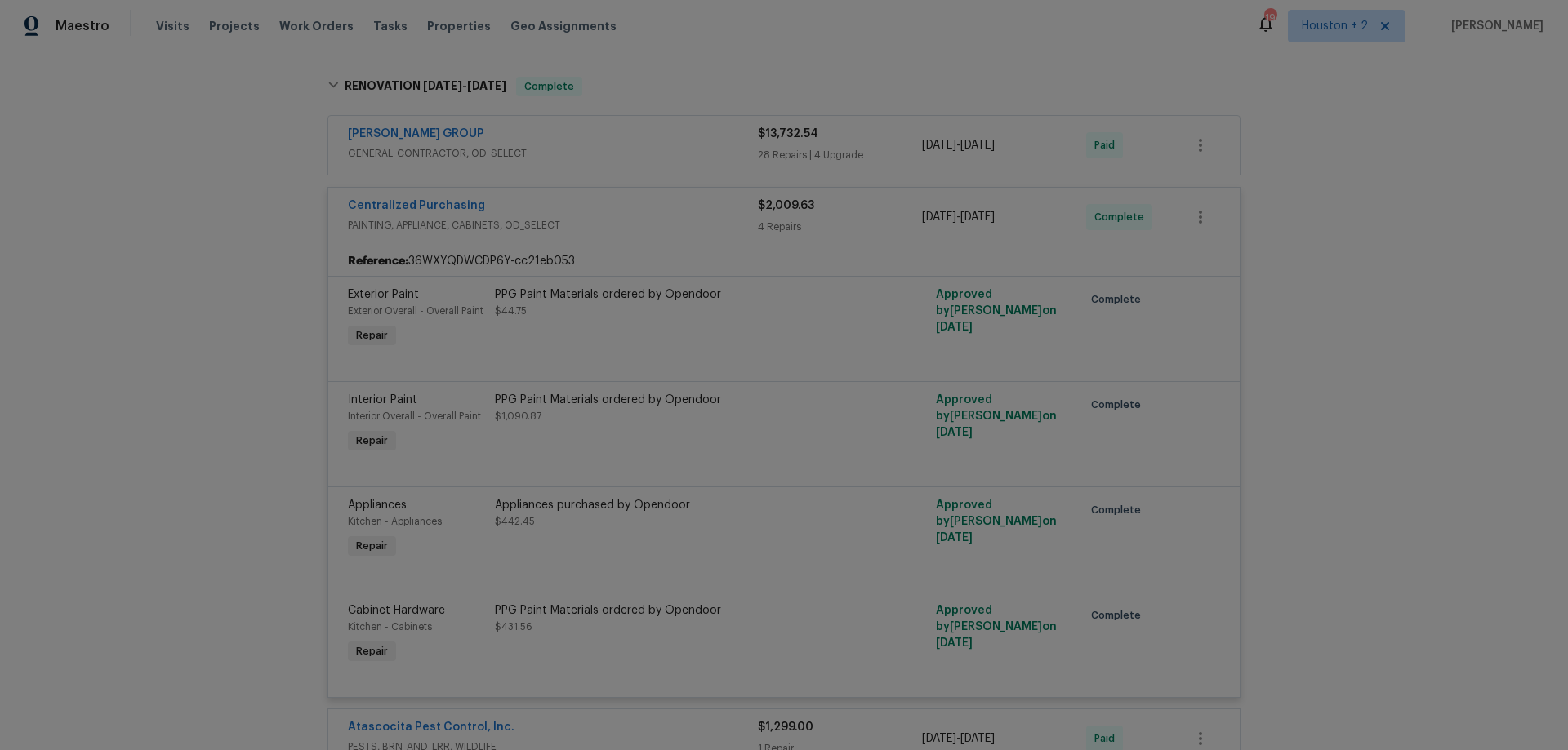
scroll to position [244, 0]
click at [617, 215] on div "Centralized Purchasing" at bounding box center [553, 212] width 410 height 20
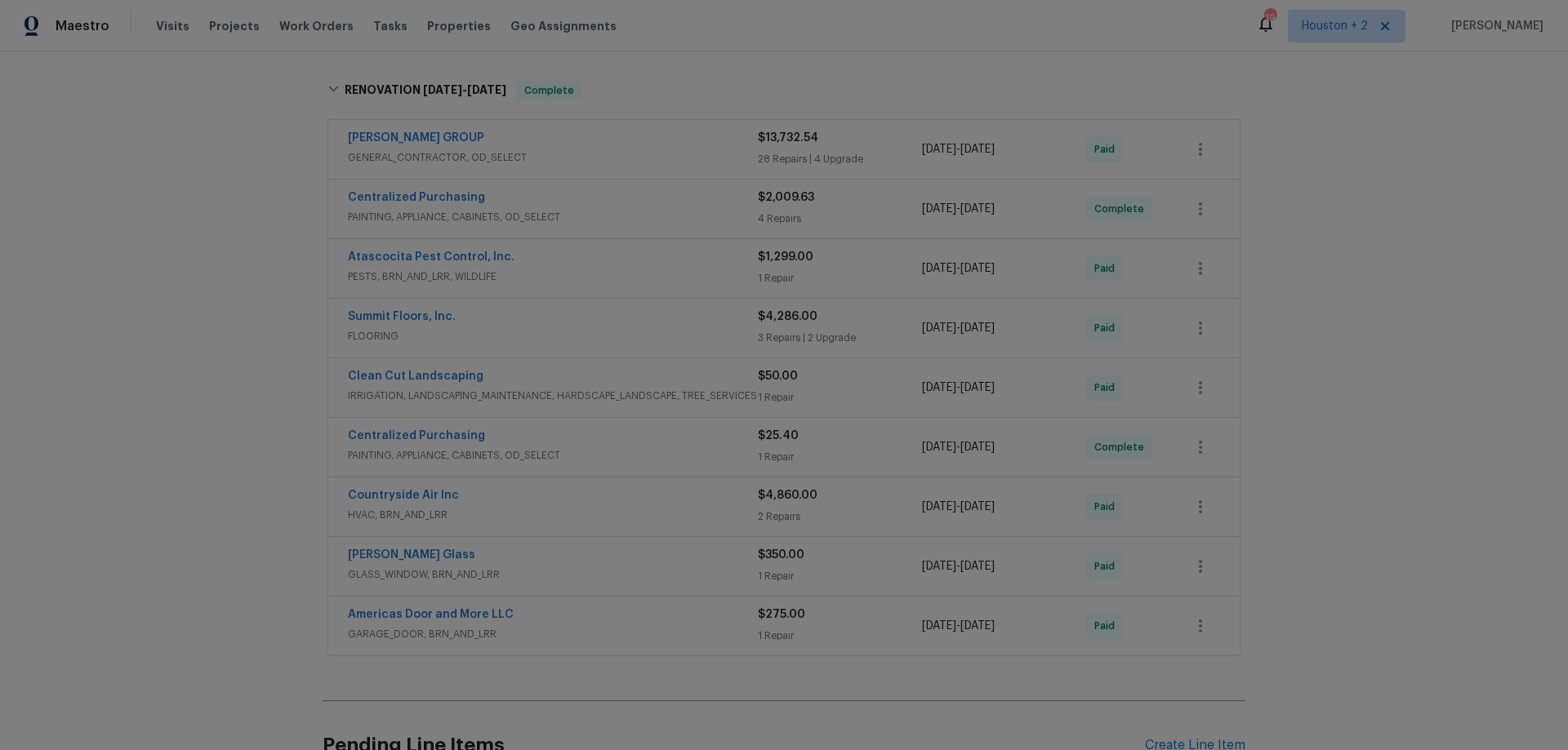
click at [621, 132] on div "[PERSON_NAME] GROUP" at bounding box center [553, 140] width 410 height 20
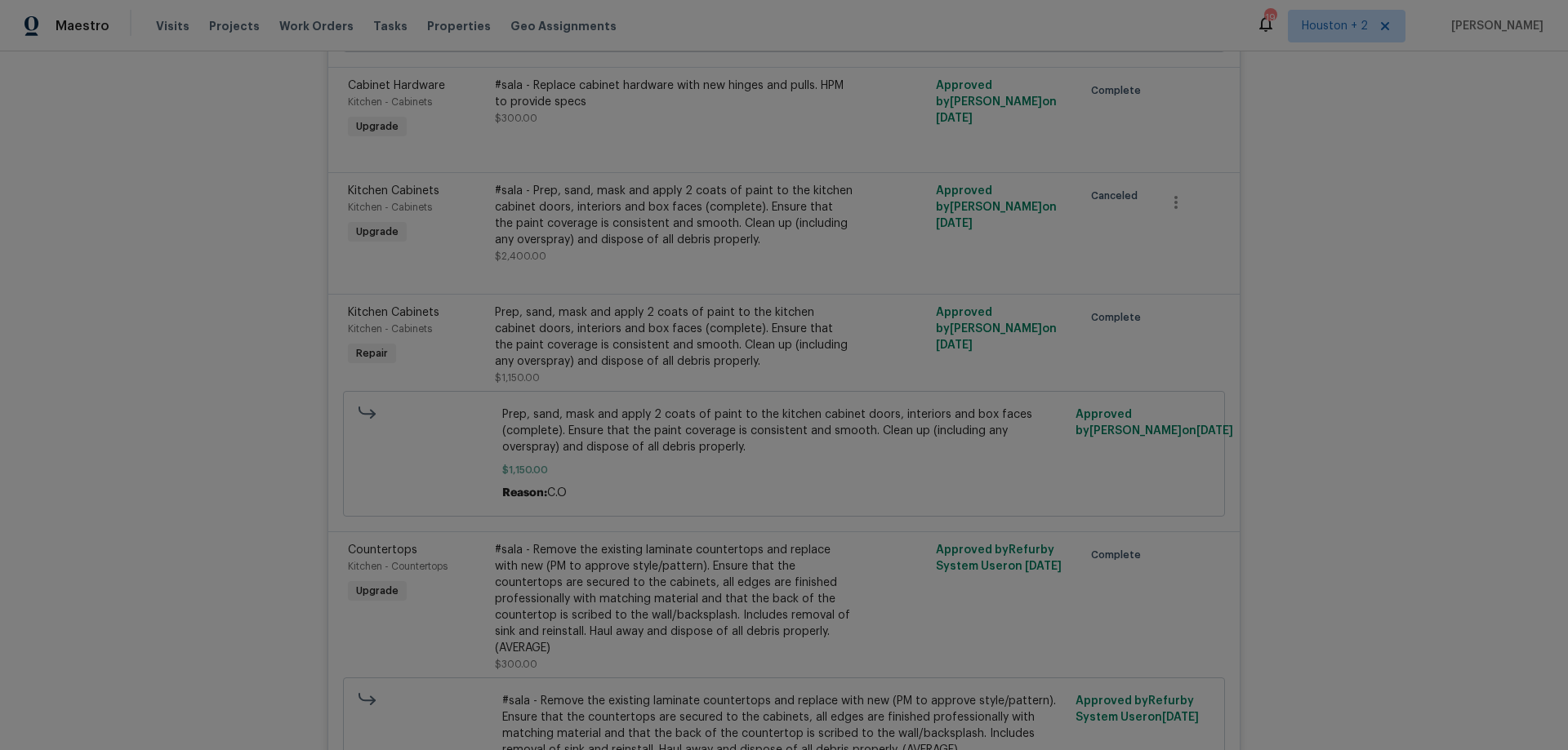
scroll to position [4653, 0]
